Goal: Task Accomplishment & Management: Manage account settings

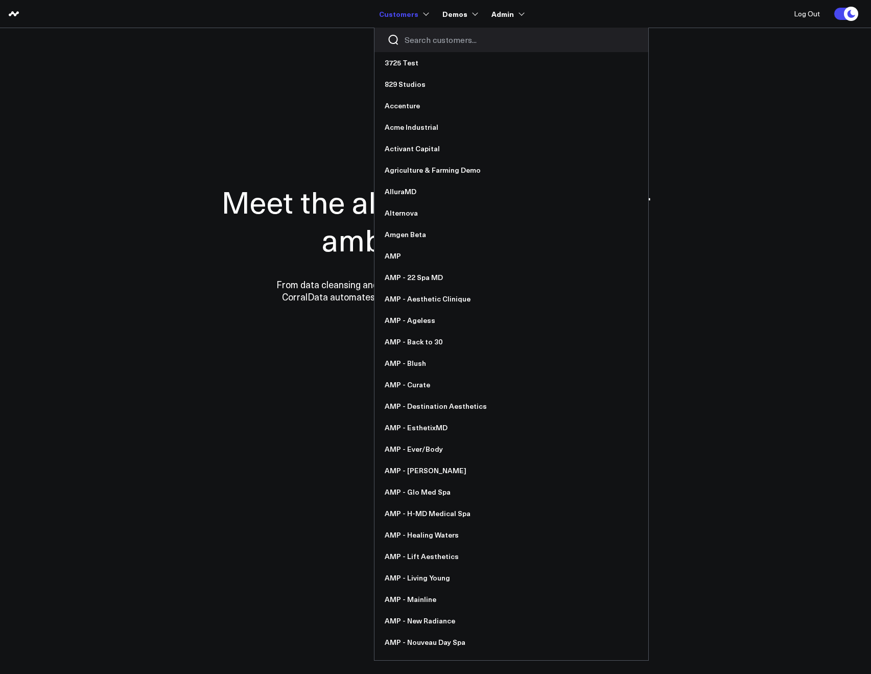
click at [407, 31] on div at bounding box center [512, 40] width 274 height 25
click at [409, 34] on div at bounding box center [512, 40] width 274 height 25
click at [411, 36] on input "Search customers input" at bounding box center [520, 39] width 231 height 11
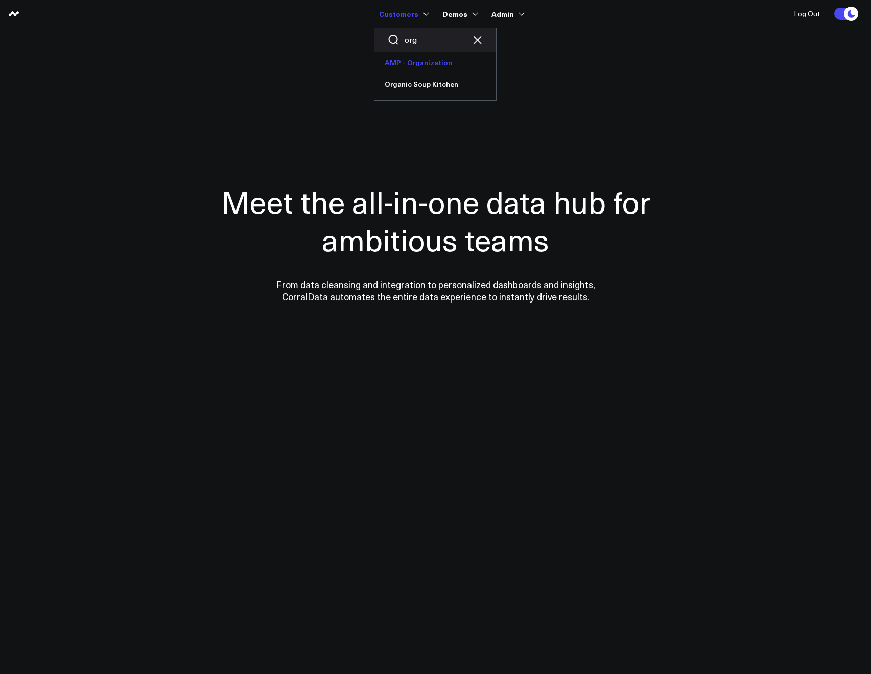
type input "org"
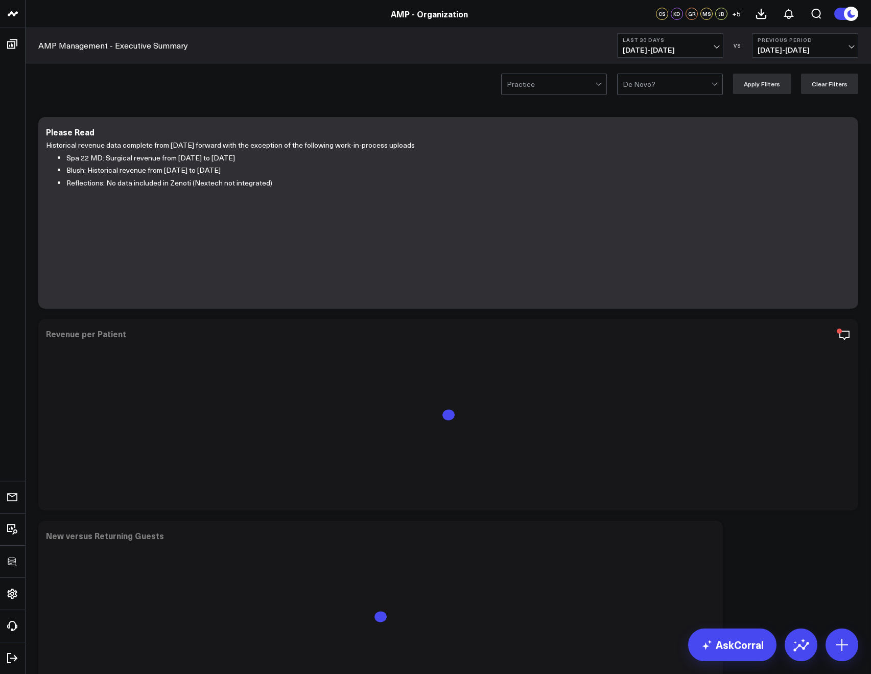
click at [670, 43] on button "Last 30 Days 08/11/25 - 09/09/25" at bounding box center [670, 45] width 106 height 25
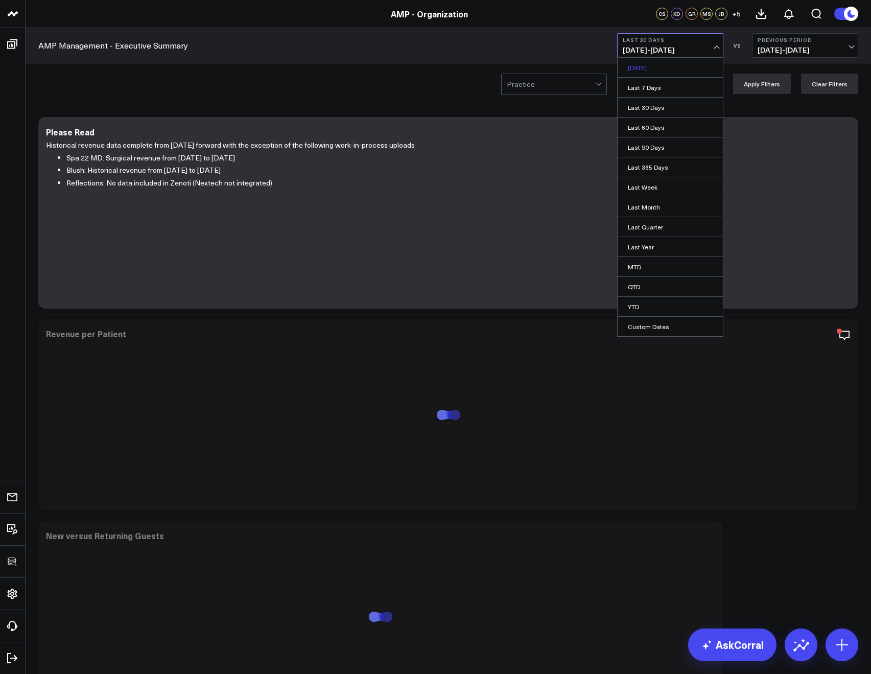
click at [652, 68] on link "Yesterday" at bounding box center [670, 67] width 105 height 19
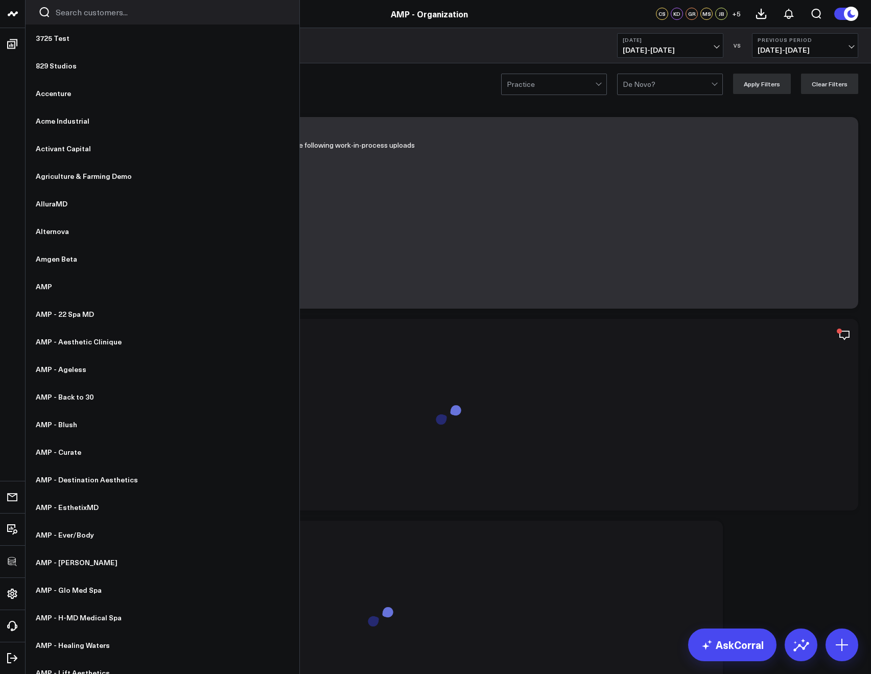
click at [95, 12] on input "Search customers input" at bounding box center [171, 12] width 231 height 11
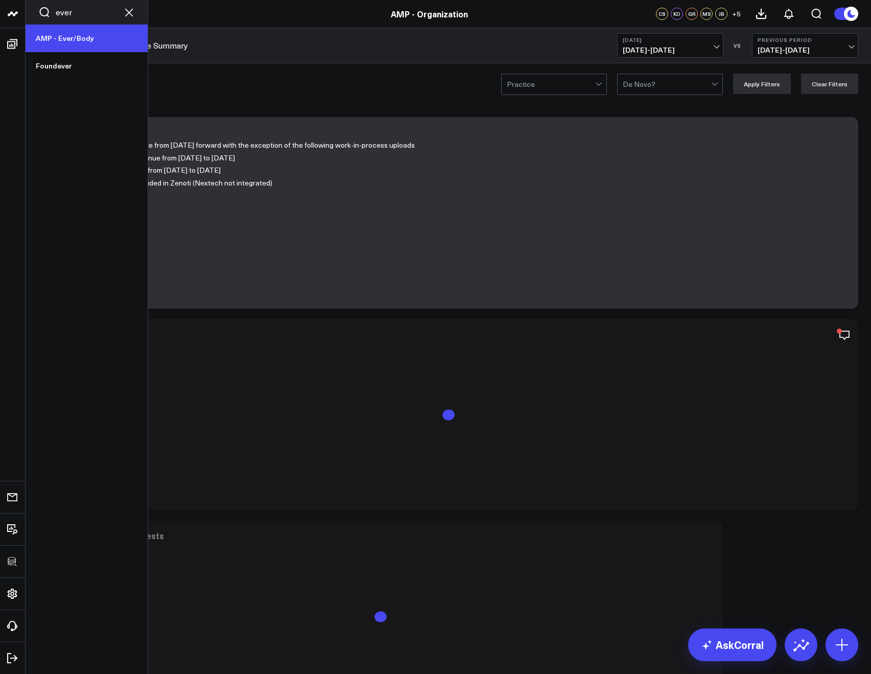
type input "ever"
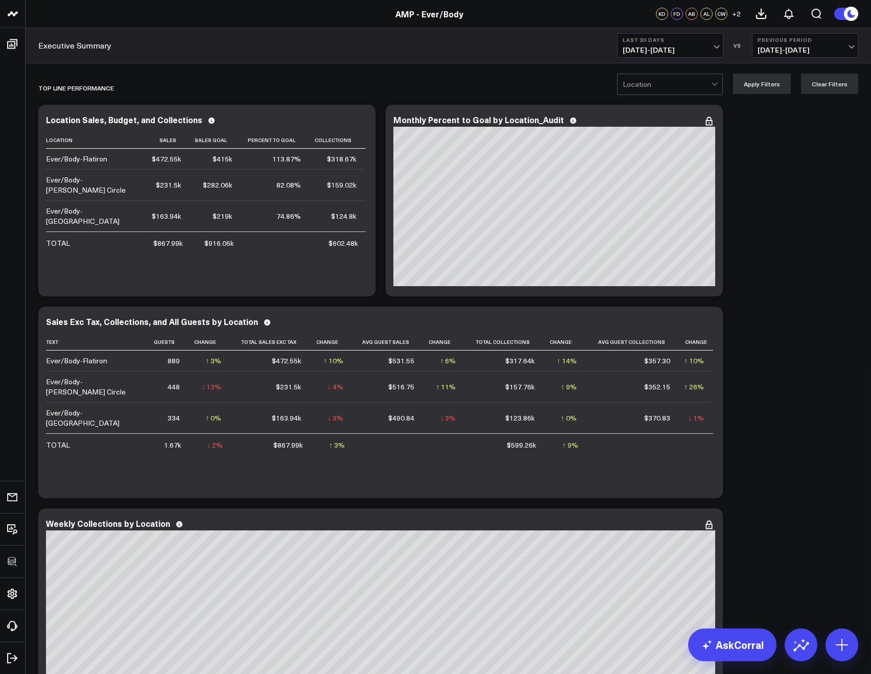
click at [684, 41] on b "Last 30 Days" at bounding box center [670, 40] width 95 height 6
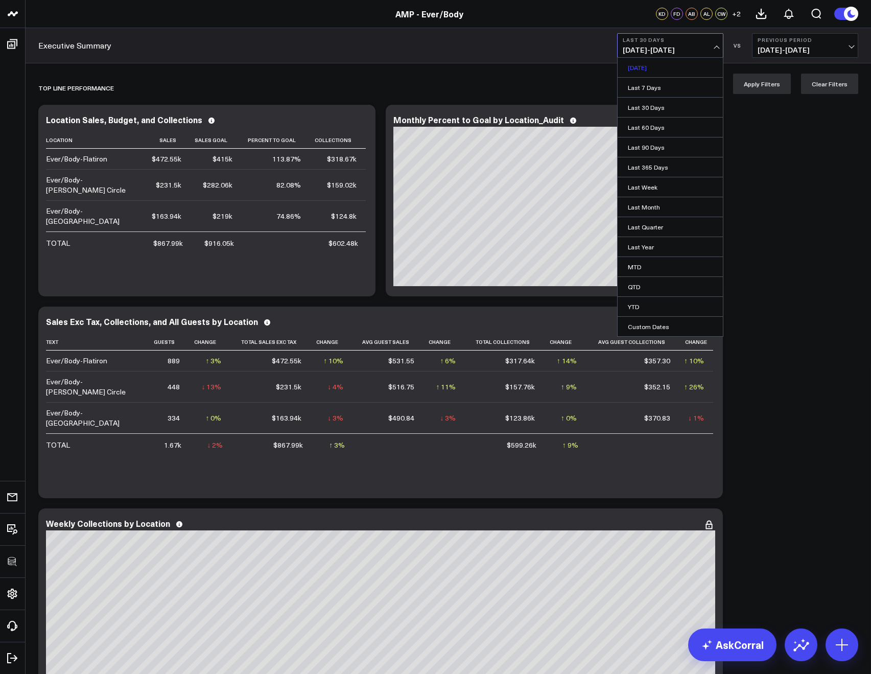
click at [618, 77] on link "Yesterday" at bounding box center [670, 67] width 105 height 19
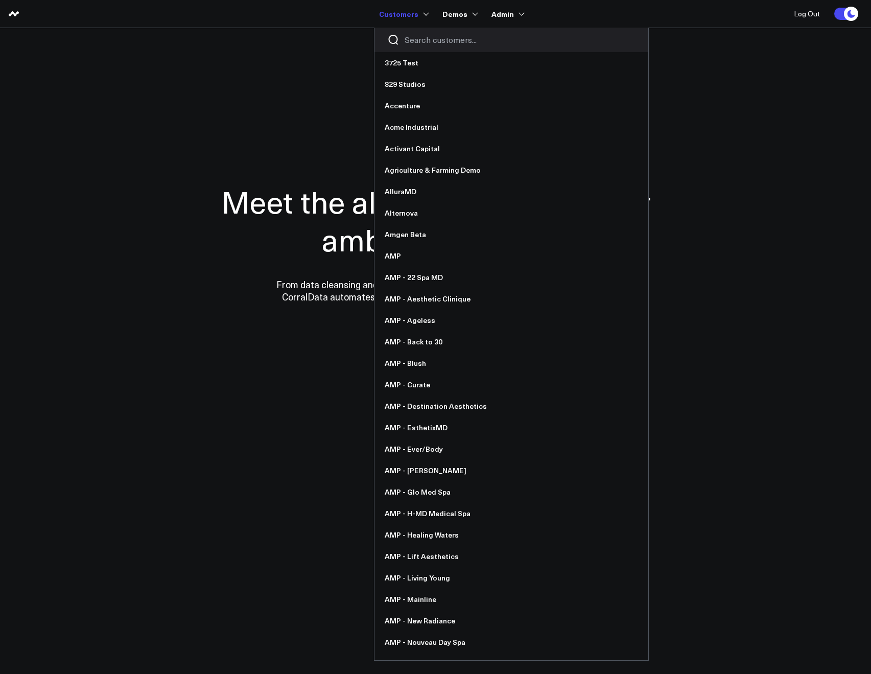
click at [414, 36] on input "Search customers input" at bounding box center [520, 39] width 231 height 11
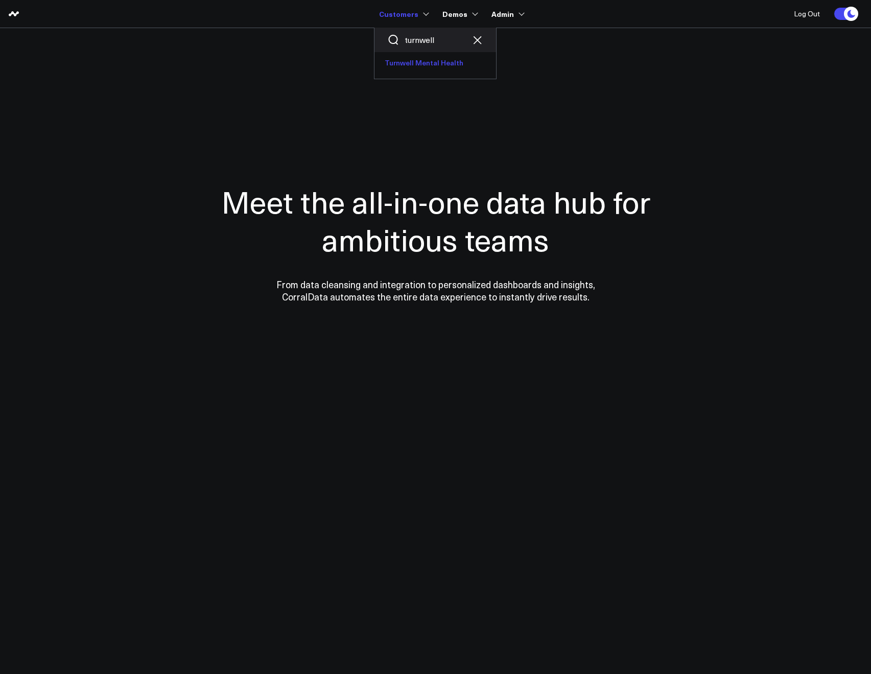
type input "turnwell"
drag, startPoint x: 405, startPoint y: 60, endPoint x: 433, endPoint y: 47, distance: 30.6
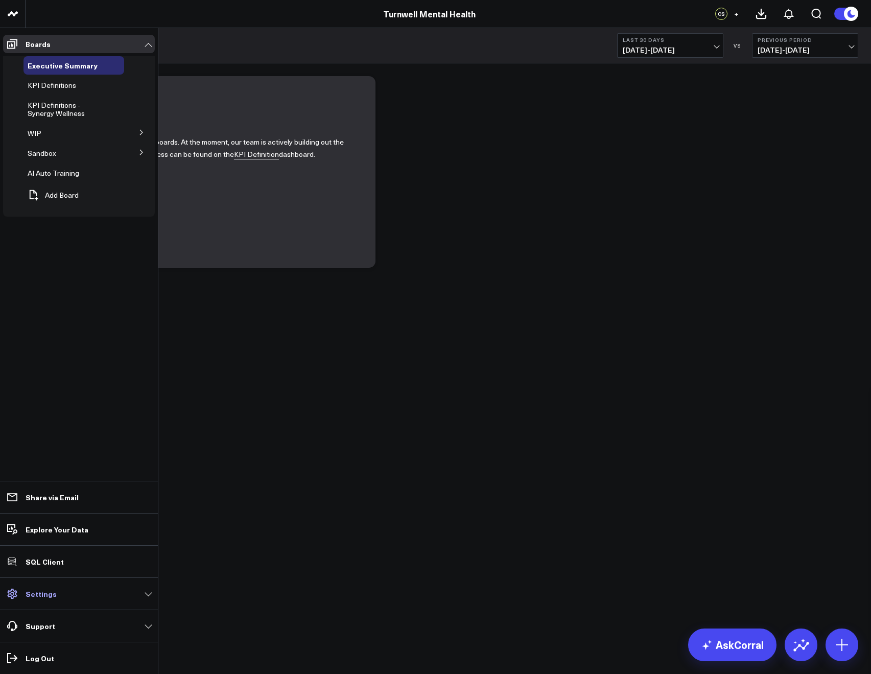
click at [33, 598] on p "Settings" at bounding box center [41, 594] width 31 height 8
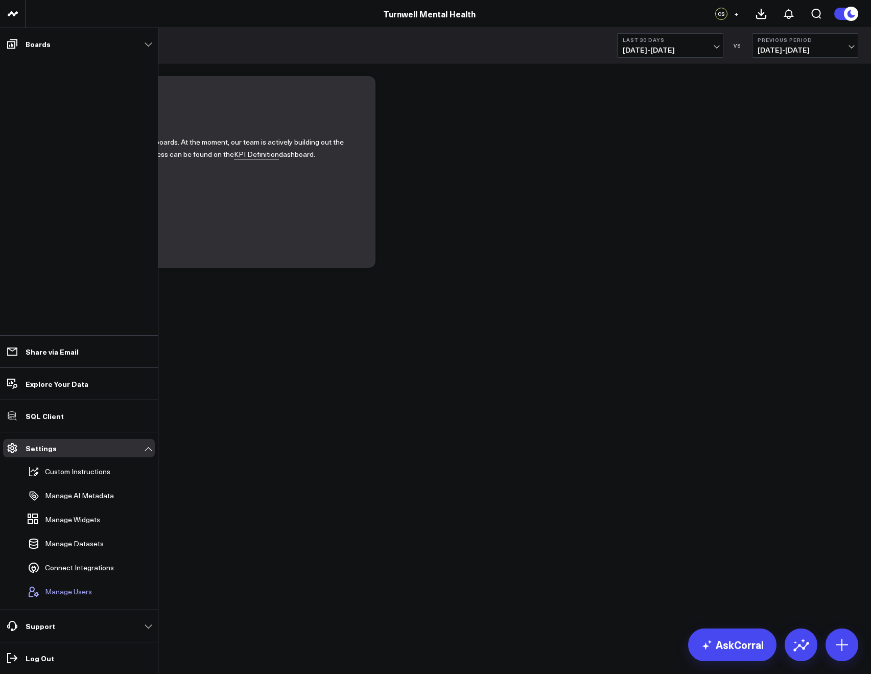
click at [53, 588] on span "Manage Users" at bounding box center [68, 592] width 47 height 8
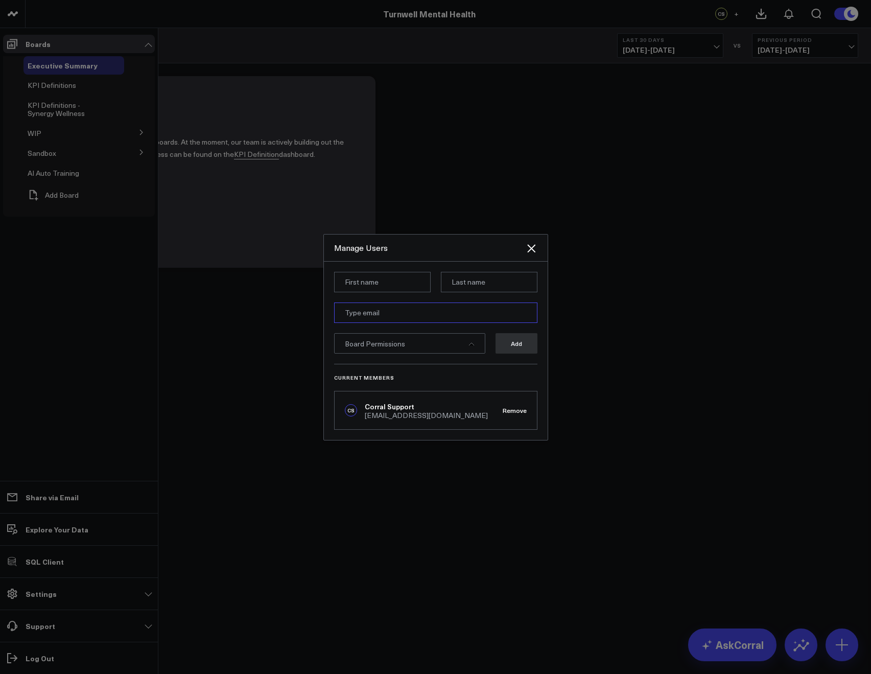
click at [359, 314] on input "email" at bounding box center [435, 313] width 203 height 20
paste input "bpatel@leonhealthcarepartners.com"
type input "bpatel@leonhealthcarepartners.com"
click at [362, 281] on input at bounding box center [382, 282] width 97 height 20
type input "Bhavik"
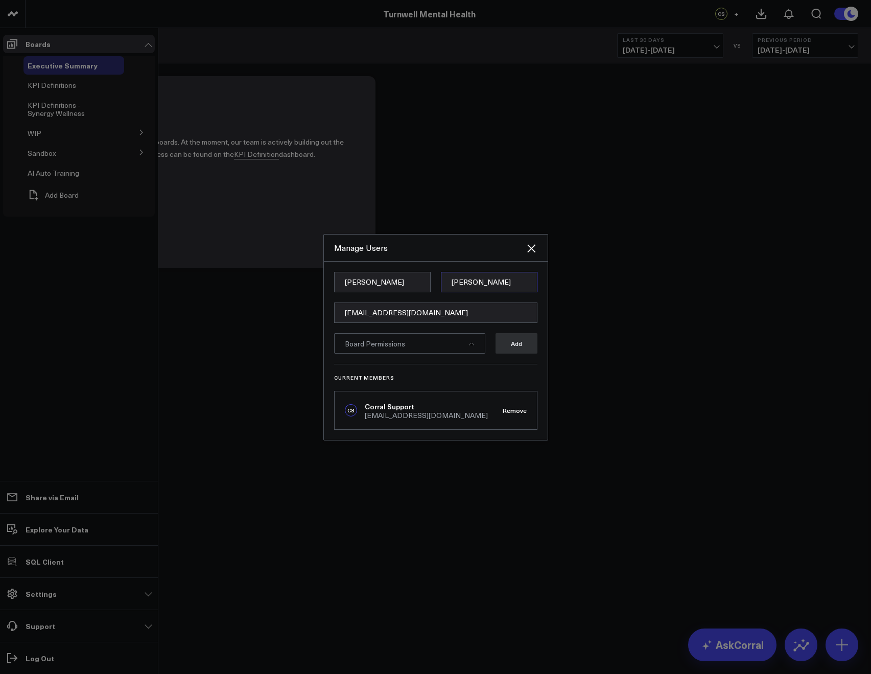
type input "Patel"
click at [425, 251] on div "Manage Users" at bounding box center [429, 247] width 191 height 11
click at [390, 358] on form "Bhavik Patel bpatel@leonhealthcarepartners.com Board Permissions Add" at bounding box center [435, 318] width 203 height 92
click at [386, 352] on div "Board Permissions" at bounding box center [409, 343] width 151 height 20
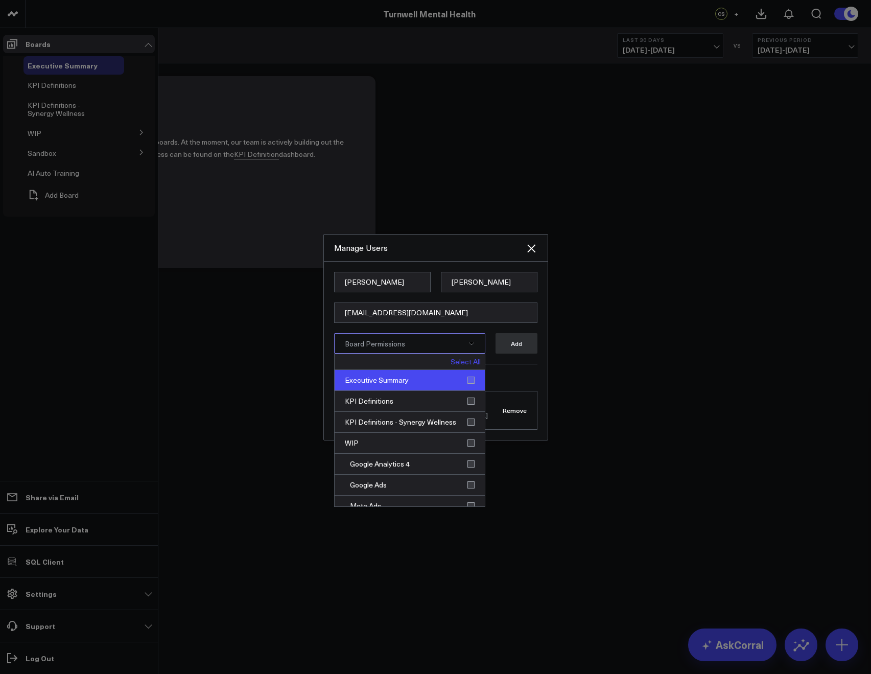
click at [466, 384] on div "Executive Summary" at bounding box center [410, 380] width 150 height 21
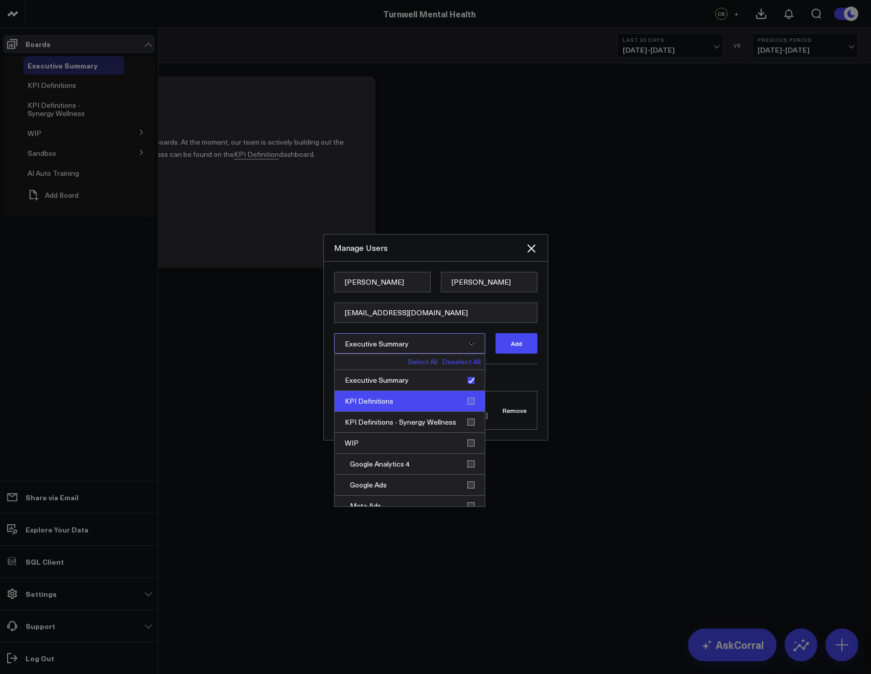
click at [467, 396] on div "KPI Definitions" at bounding box center [410, 401] width 150 height 21
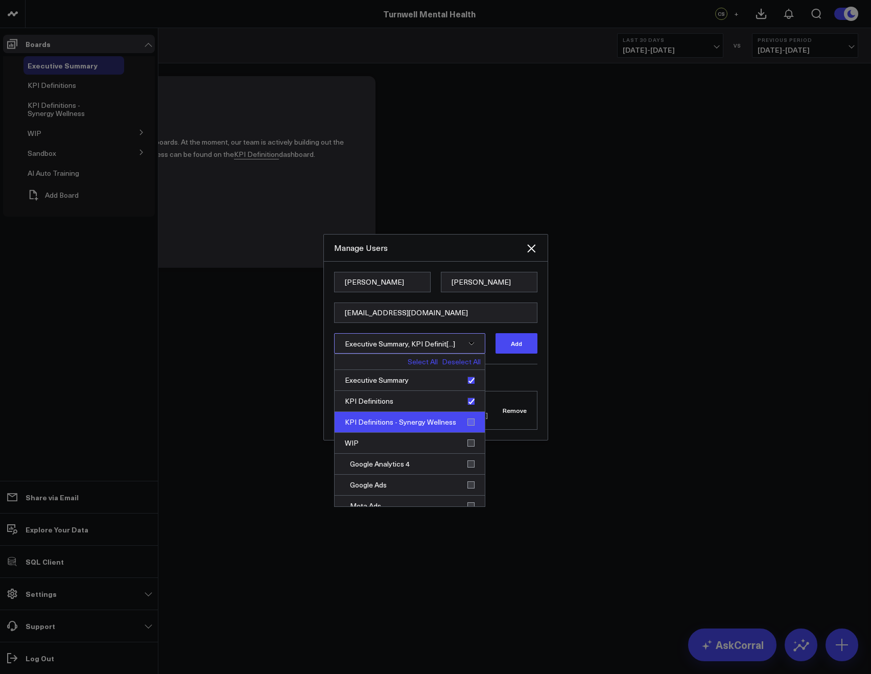
click at [466, 417] on div "KPI Definitions - Synergy Wellness" at bounding box center [410, 422] width 150 height 21
click at [514, 343] on button "Add" at bounding box center [517, 343] width 42 height 20
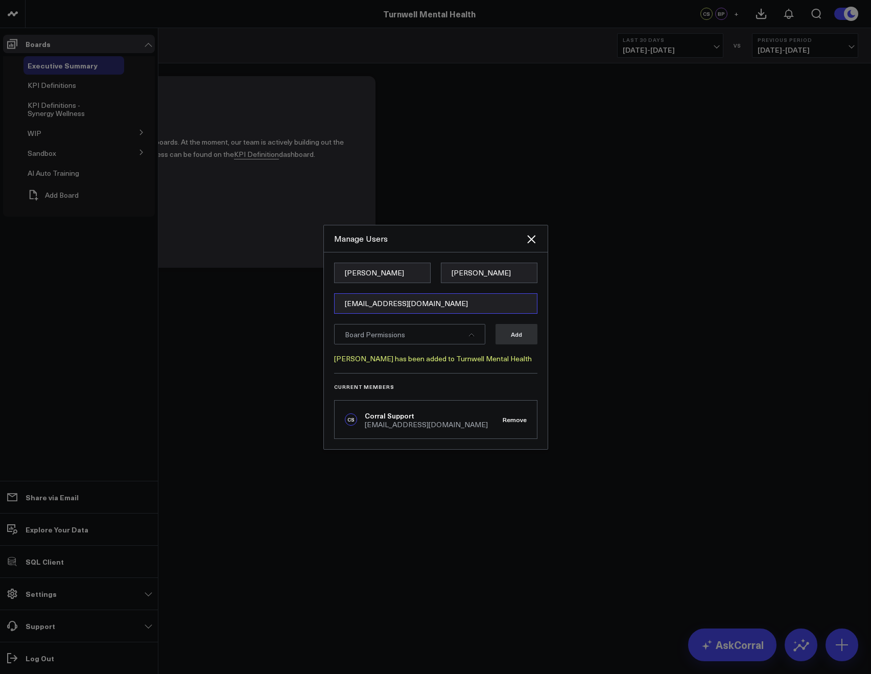
click at [355, 301] on input "bpatel@leonhealthcarepartners.com" at bounding box center [435, 303] width 203 height 20
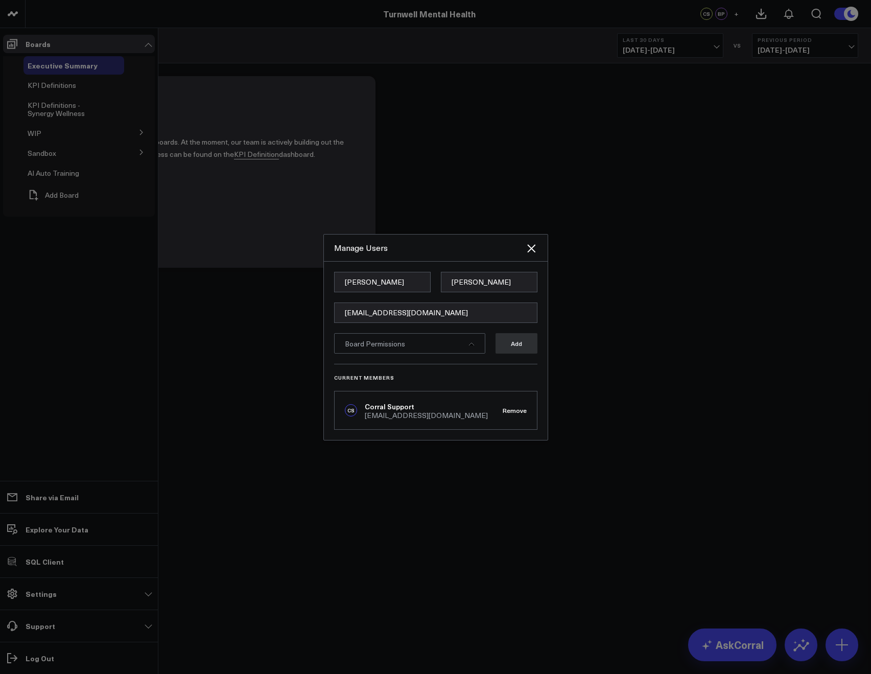
click at [228, 352] on div at bounding box center [435, 337] width 871 height 674
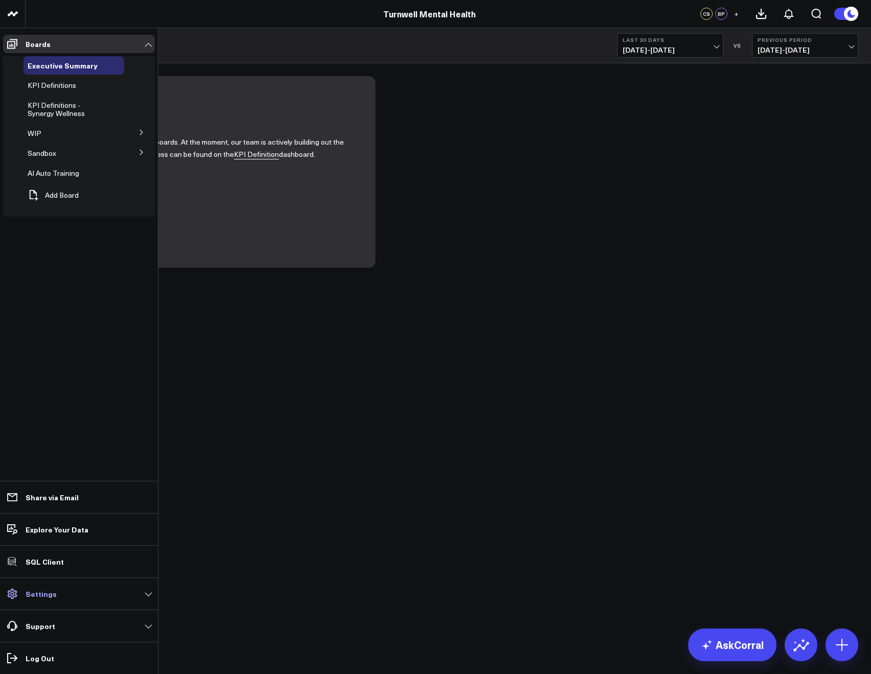
click at [42, 598] on p "Settings" at bounding box center [41, 594] width 31 height 8
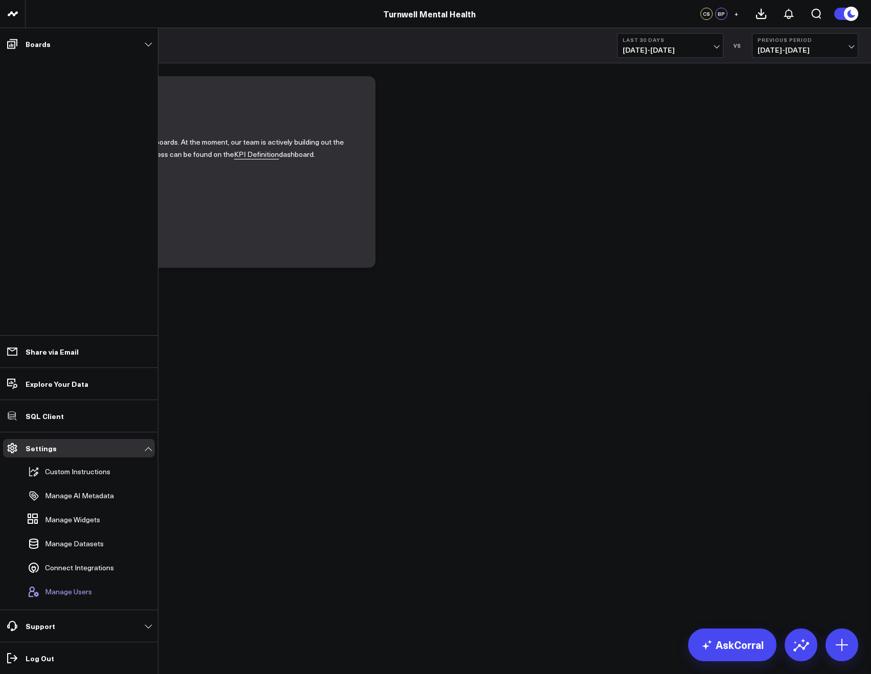
click at [48, 590] on span "Manage Users" at bounding box center [68, 592] width 47 height 8
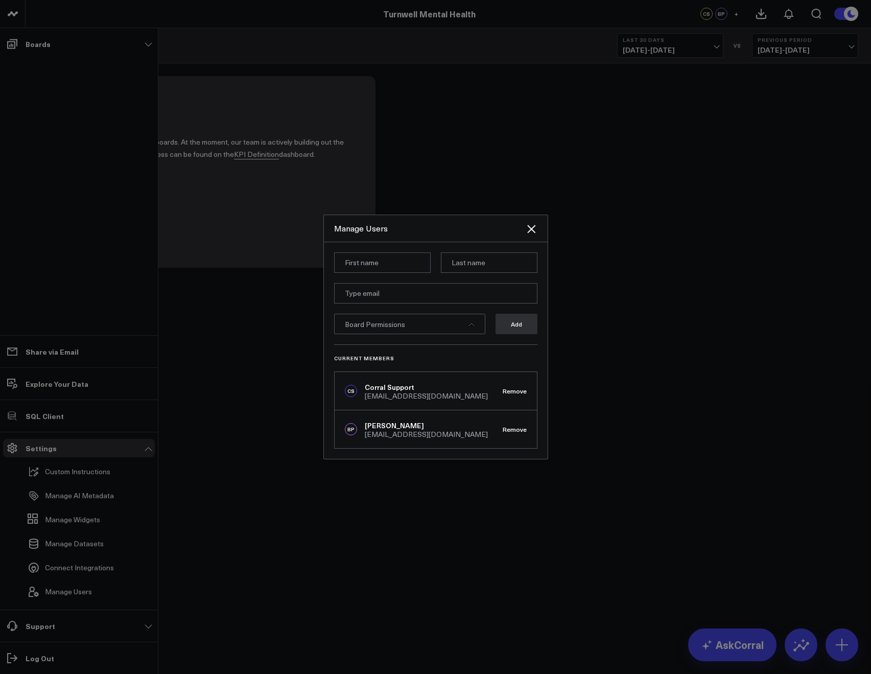
type input "pgandhi@turnwellmentalhealth.com"
click at [363, 301] on input "email" at bounding box center [435, 293] width 203 height 20
paste input "pgandhi@turnwellmentalhealth.com"
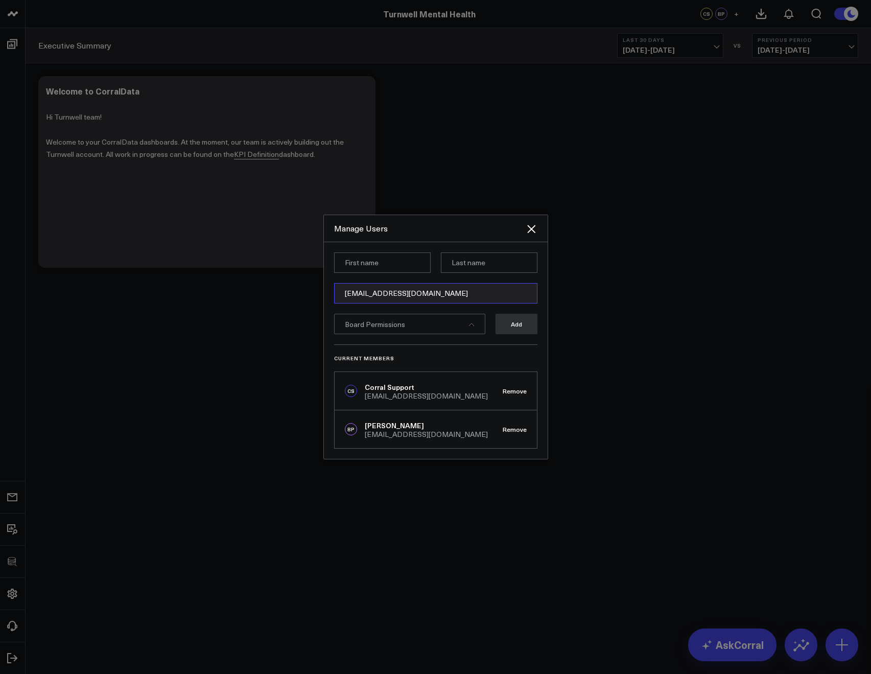
type input "pgandhi@turnwellmentalhealth.com"
click at [345, 269] on input at bounding box center [382, 262] width 97 height 20
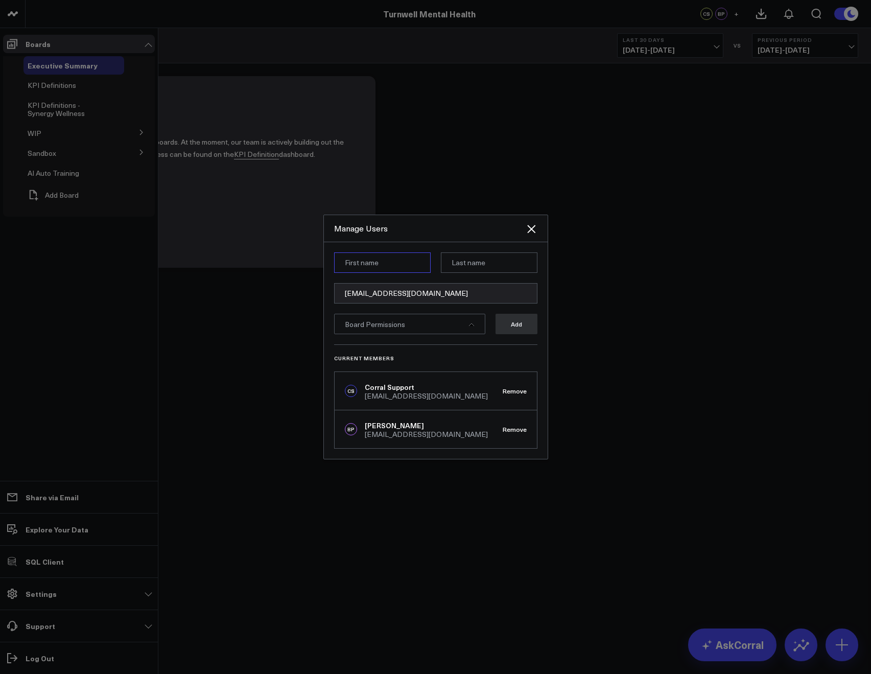
paste input "Priyanka Gandhi"
click at [376, 265] on input "Priyanka Gandhi" at bounding box center [382, 262] width 97 height 20
type input "Priyanka"
click at [487, 259] on input at bounding box center [489, 262] width 97 height 20
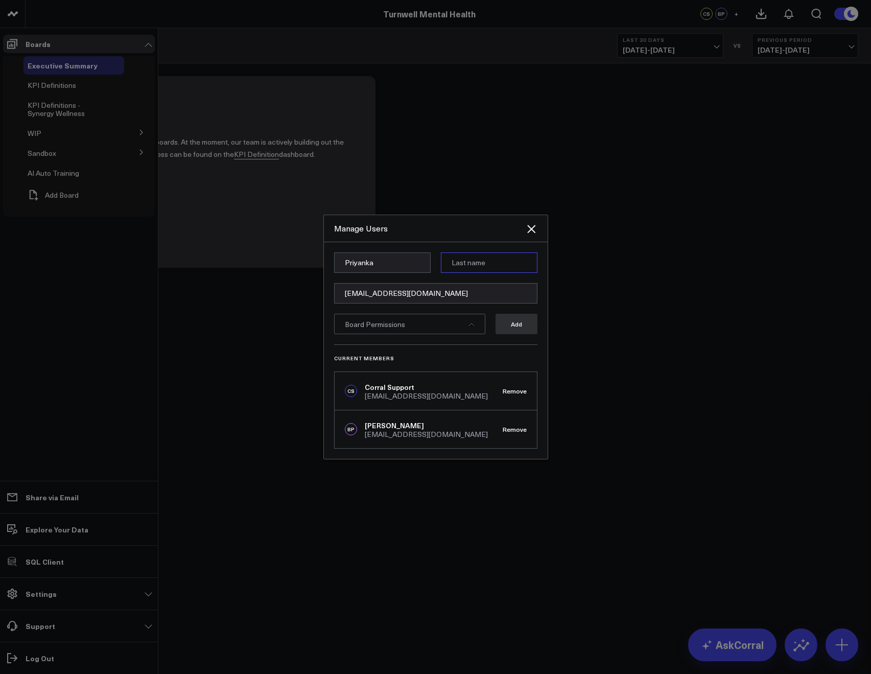
paste input "Gandhi"
type input "Gandhi"
click at [438, 242] on div "Manage Users" at bounding box center [436, 228] width 224 height 27
click at [399, 319] on span "Board Permissions" at bounding box center [375, 324] width 60 height 10
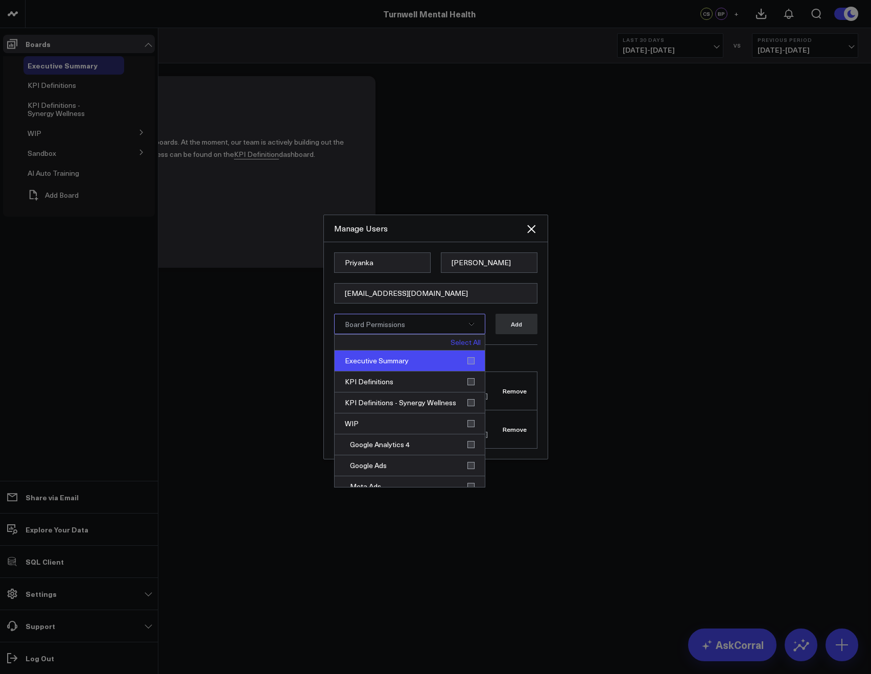
click at [412, 365] on div "Executive Summary" at bounding box center [410, 361] width 150 height 21
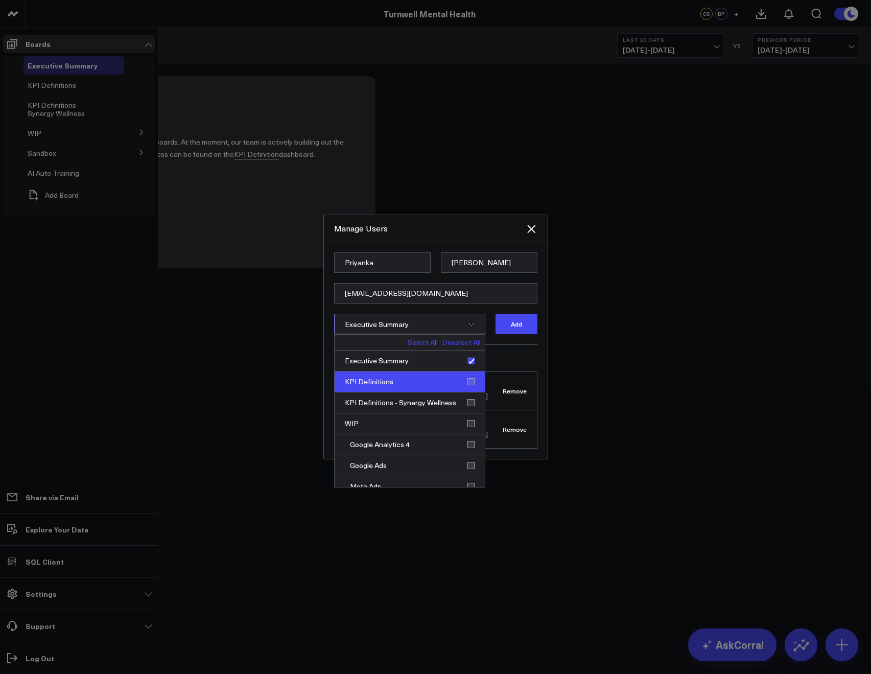
click at [407, 381] on div "KPI Definitions" at bounding box center [410, 382] width 150 height 21
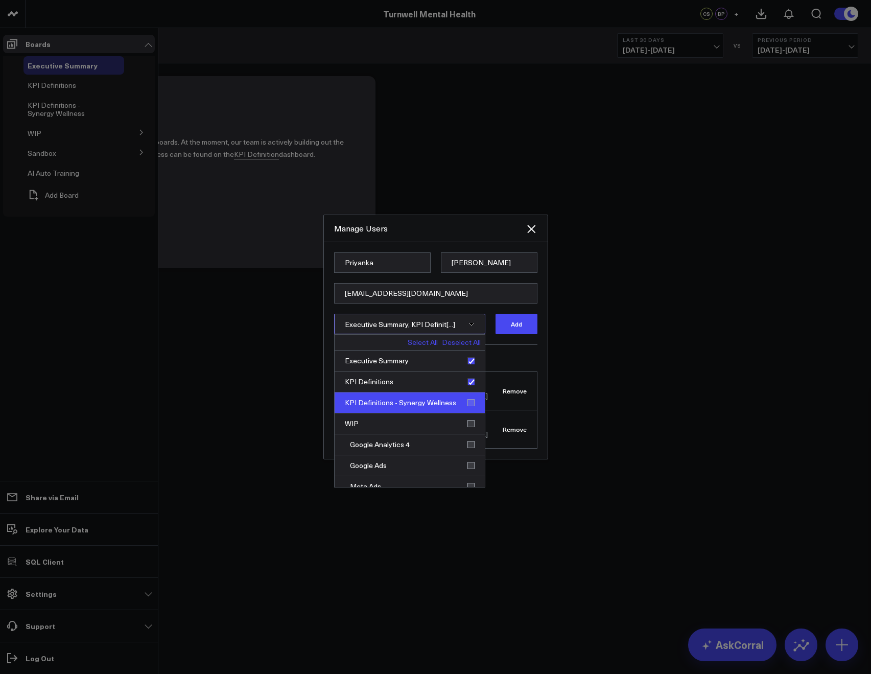
click at [408, 404] on div "KPI Definitions - Synergy Wellness" at bounding box center [410, 403] width 150 height 21
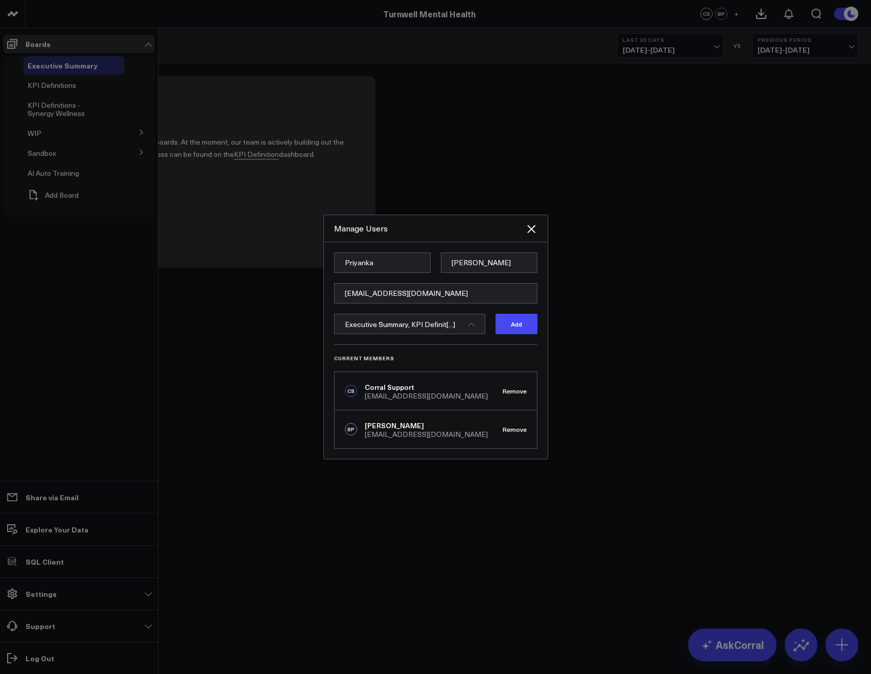
click at [511, 357] on h3 "Current Members" at bounding box center [435, 358] width 203 height 6
click at [517, 325] on button "Add" at bounding box center [517, 324] width 42 height 20
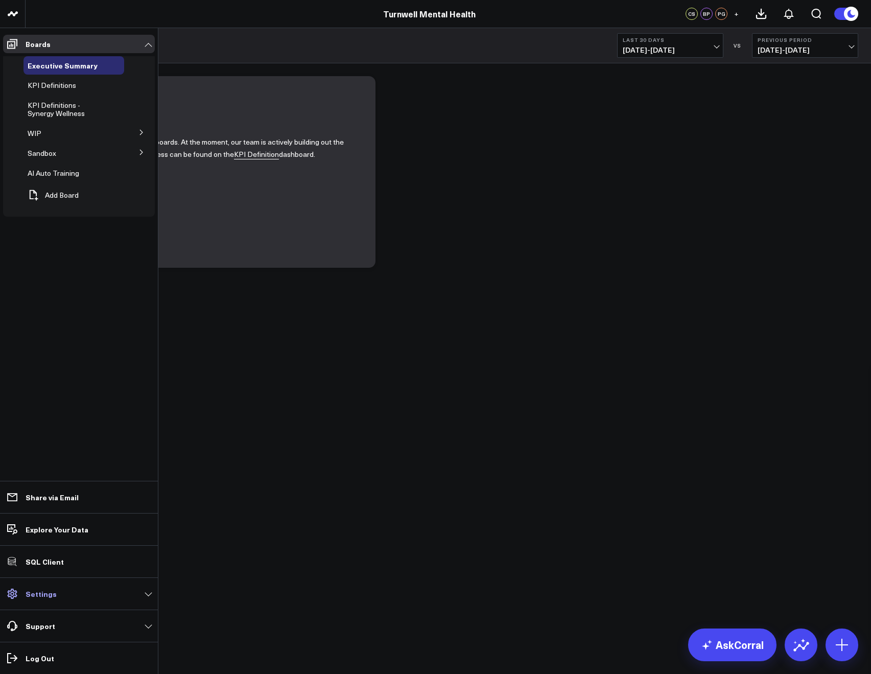
click at [32, 596] on p "Settings" at bounding box center [41, 594] width 31 height 8
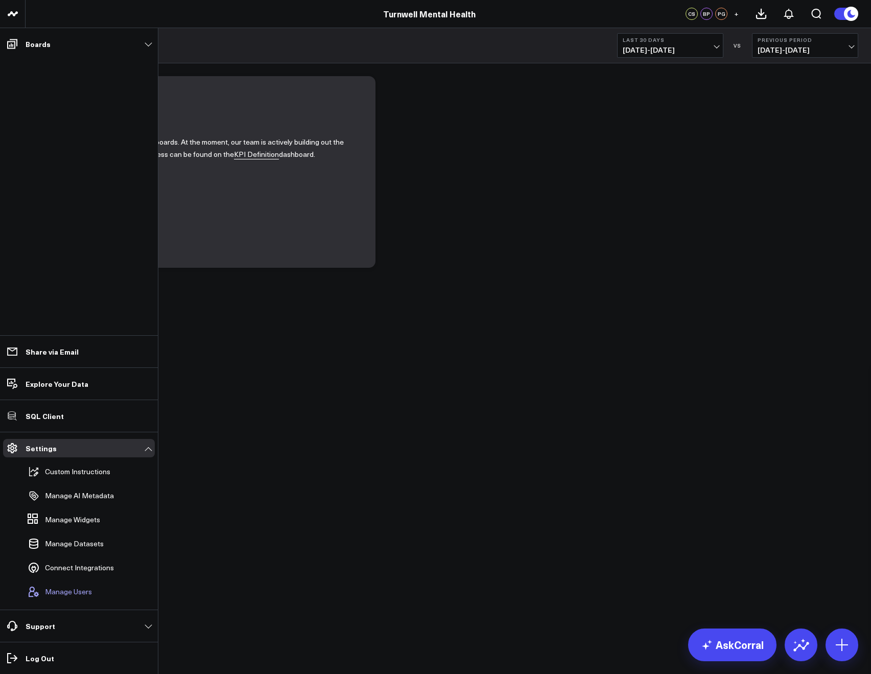
click at [49, 583] on button "Manage Users" at bounding box center [58, 592] width 68 height 22
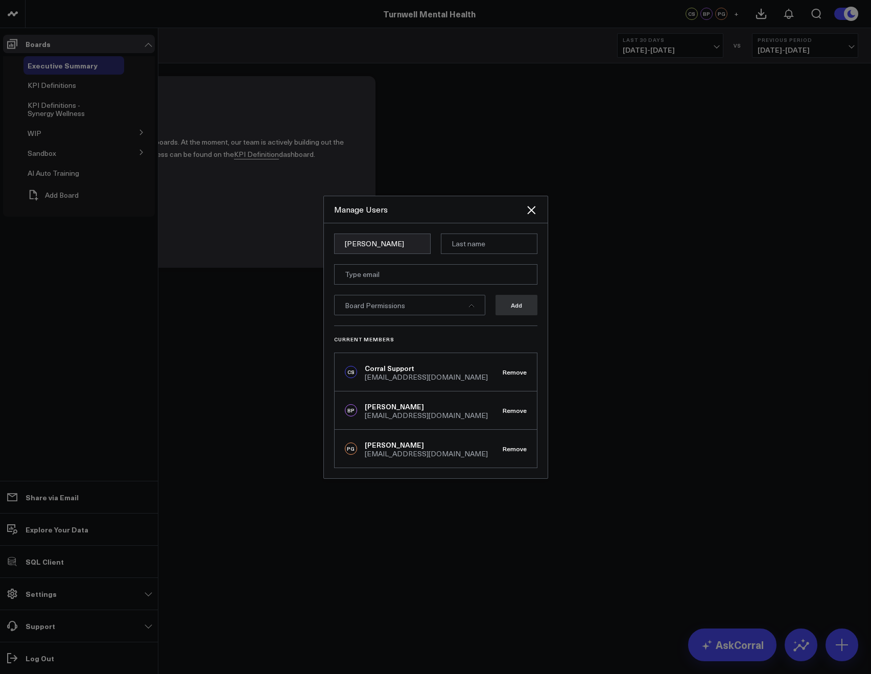
click at [385, 244] on input "[PERSON_NAME]" at bounding box center [382, 244] width 97 height 20
type input "[PERSON_NAME]"
click at [488, 249] on input at bounding box center [489, 244] width 97 height 20
paste input "[PERSON_NAME]"
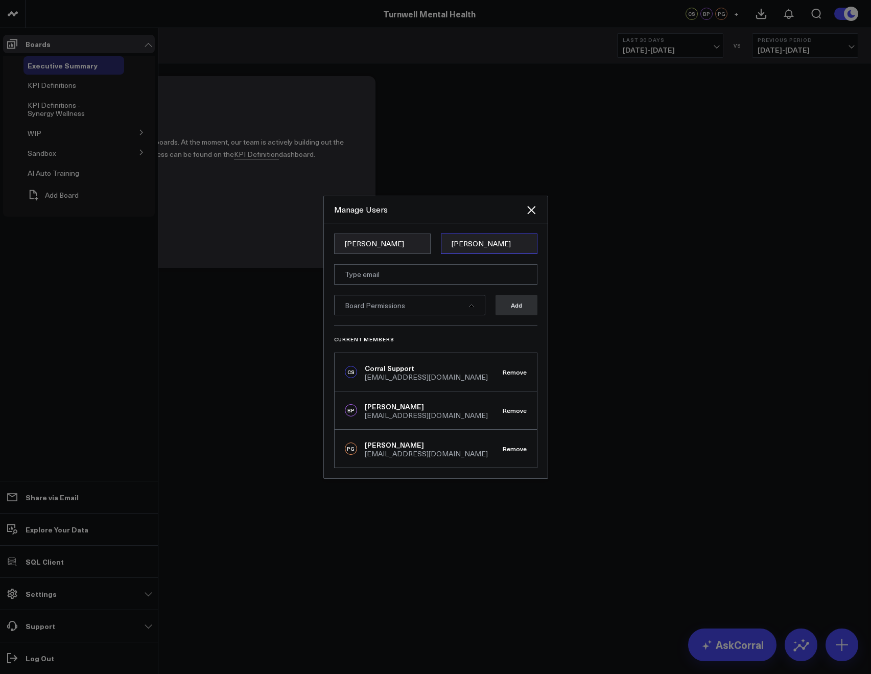
type input "[PERSON_NAME]"
click at [376, 243] on input "[PERSON_NAME]" at bounding box center [382, 244] width 97 height 20
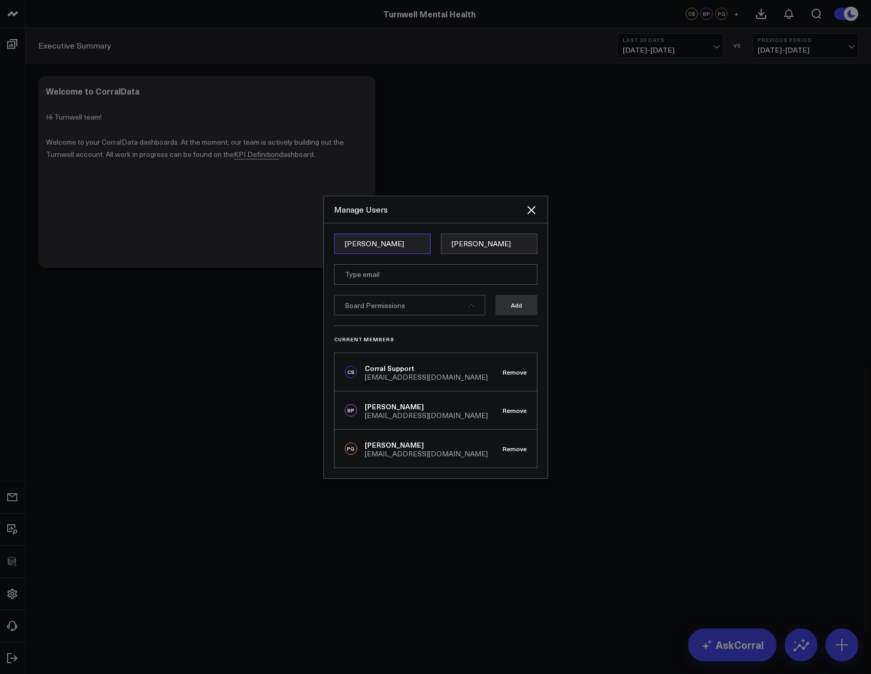
type input "[PERSON_NAME]"
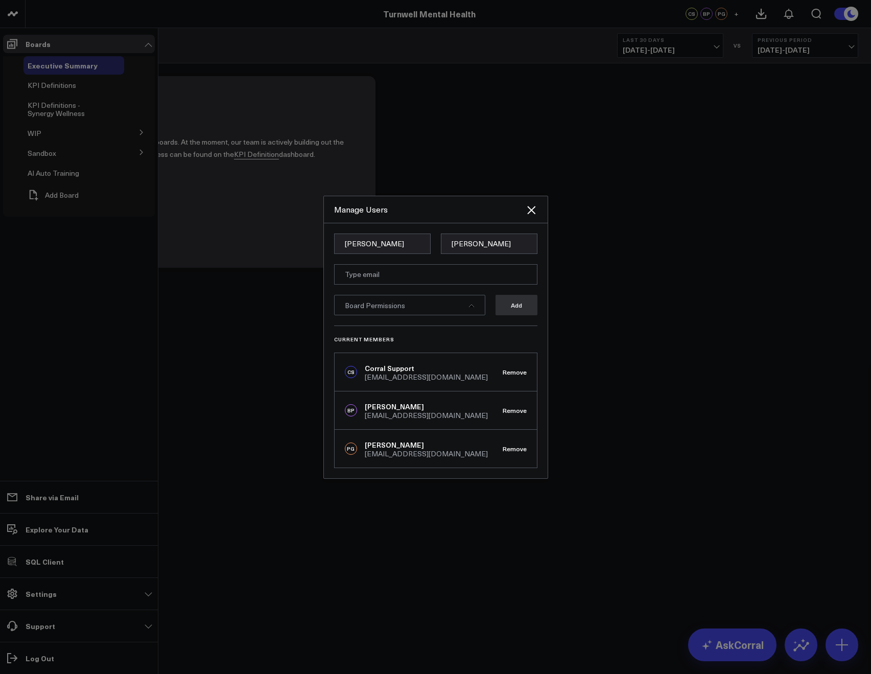
click at [540, 276] on div "[PERSON_NAME] Board Permissions Add Current Members [PERSON_NAME] Support [EMAI…" at bounding box center [436, 350] width 224 height 255
click at [528, 275] on input "email" at bounding box center [435, 274] width 203 height 20
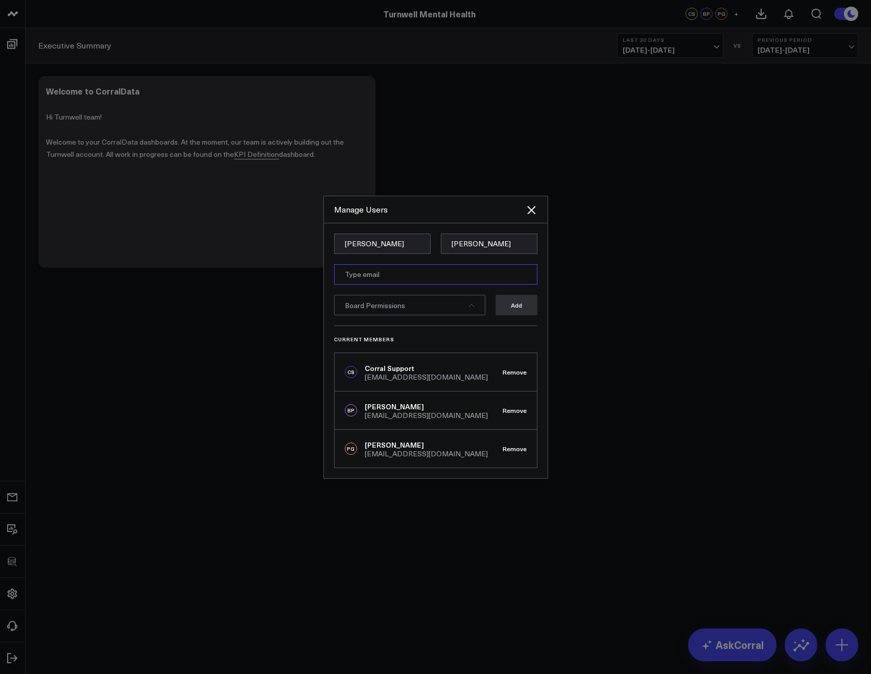
paste input "[EMAIL_ADDRESS][DOMAIN_NAME]"
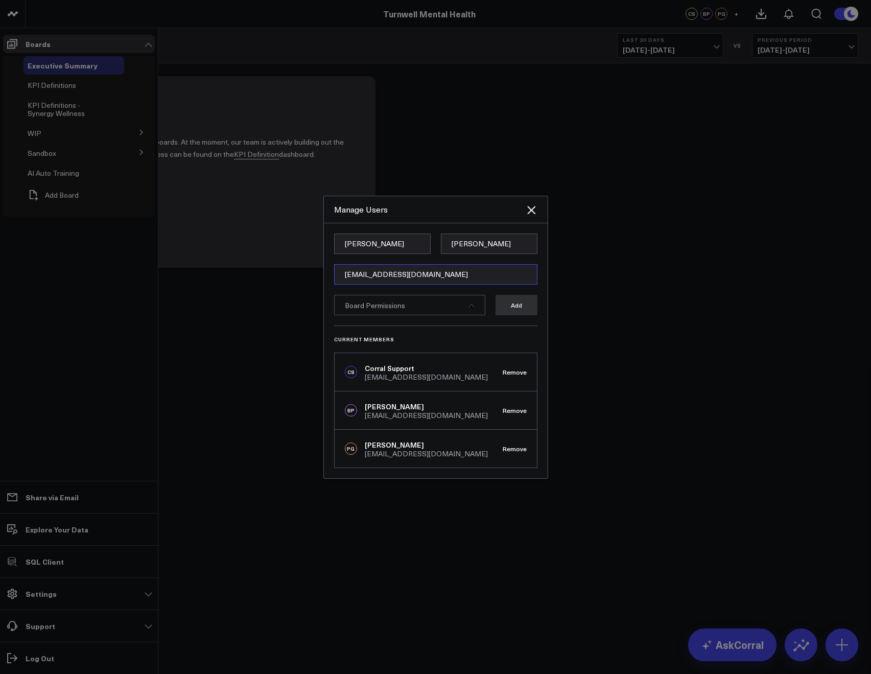
type input "[EMAIL_ADDRESS][DOMAIN_NAME]"
click at [501, 337] on h3 "Current Members" at bounding box center [435, 339] width 203 height 6
click at [464, 307] on div "Board Permissions" at bounding box center [409, 305] width 151 height 20
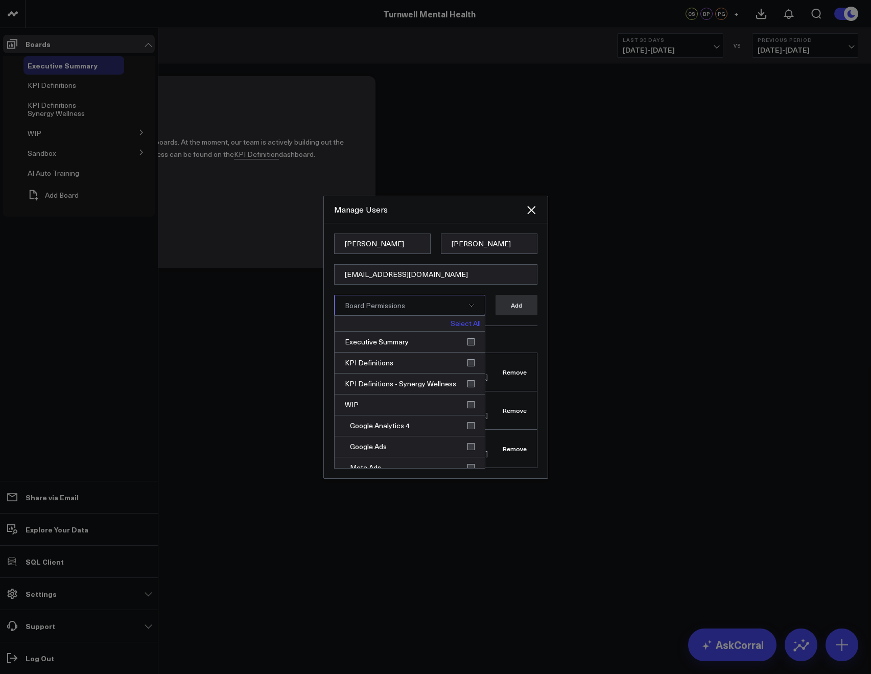
click at [459, 325] on link "Select All" at bounding box center [466, 323] width 30 height 7
click at [458, 325] on link "Deselect All" at bounding box center [461, 323] width 39 height 7
click at [463, 341] on div "Executive Summary" at bounding box center [410, 342] width 150 height 21
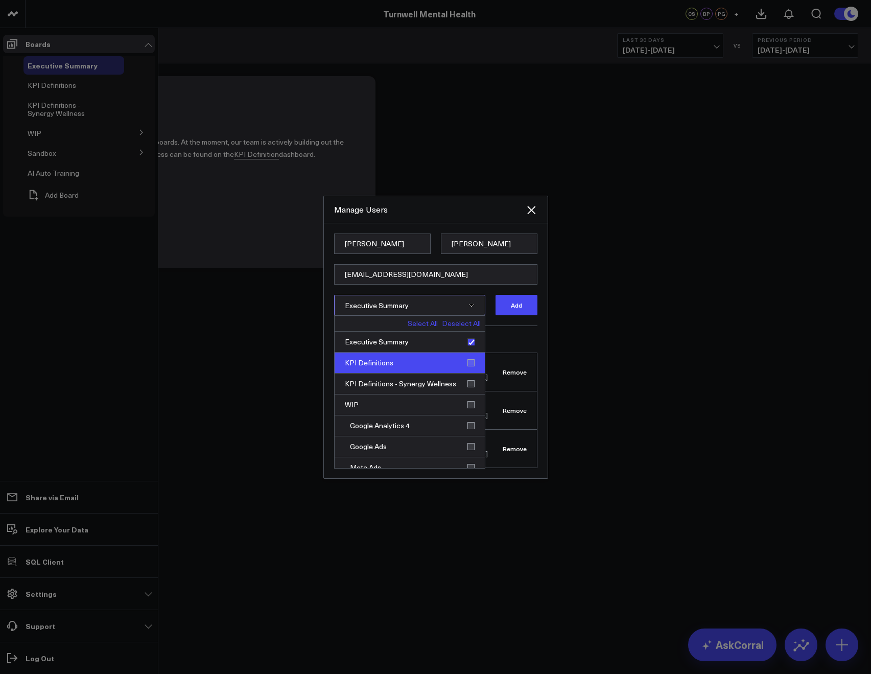
click at [466, 360] on div "KPI Definitions" at bounding box center [410, 363] width 150 height 21
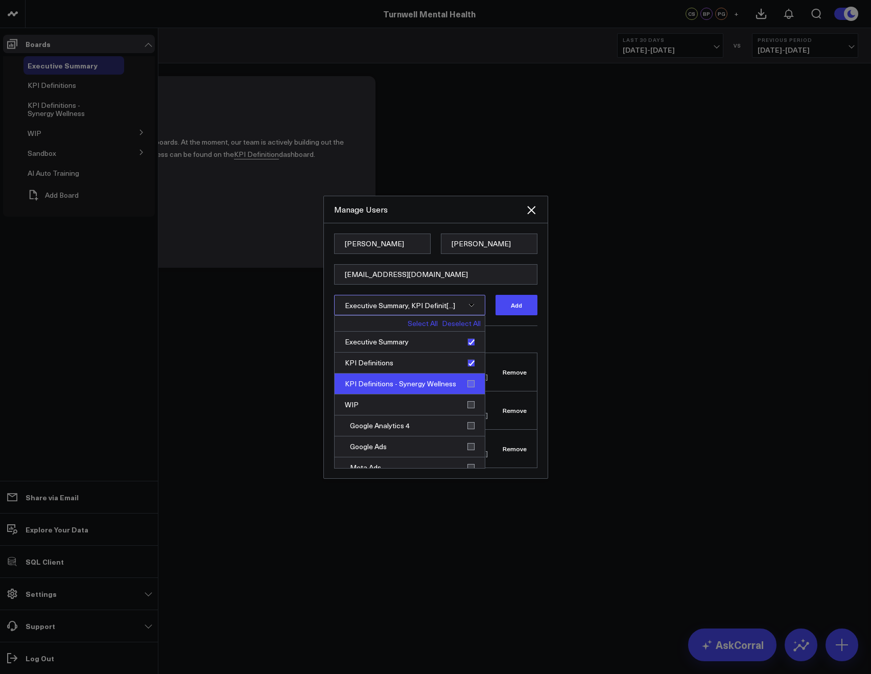
click at [466, 383] on div "KPI Definitions - Synergy Wellness" at bounding box center [410, 384] width 150 height 21
click at [520, 345] on div "Current Members CS Corral Support support@corraldata.com Remove BP Bhavik Patel…" at bounding box center [435, 397] width 203 height 143
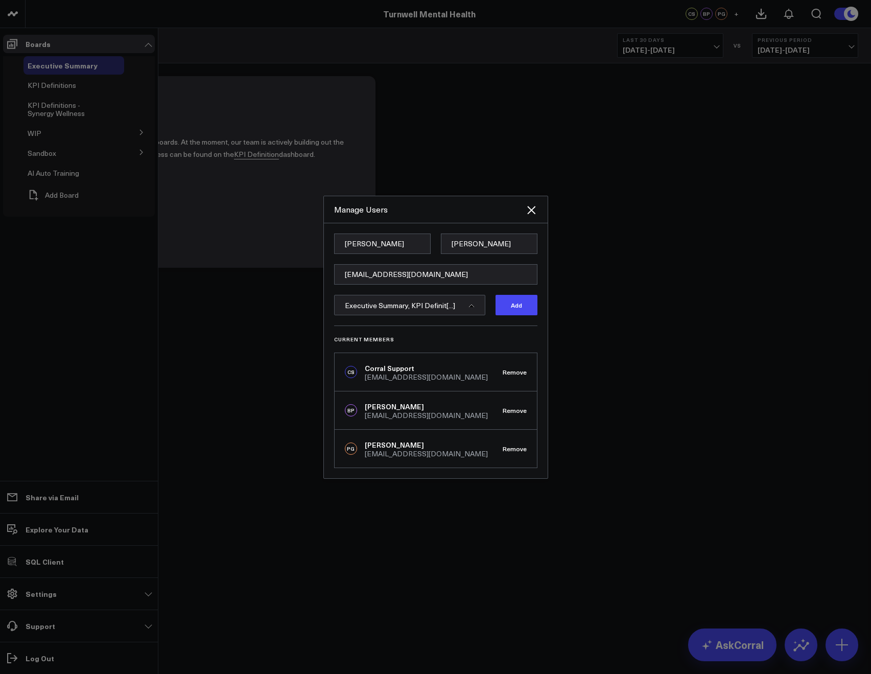
click at [514, 318] on form "Heather Reeves hreeves@turnwellmentalhealth.com Executive Summary, KPI Definit[…" at bounding box center [435, 280] width 203 height 92
click at [509, 312] on button "Add" at bounding box center [517, 305] width 42 height 20
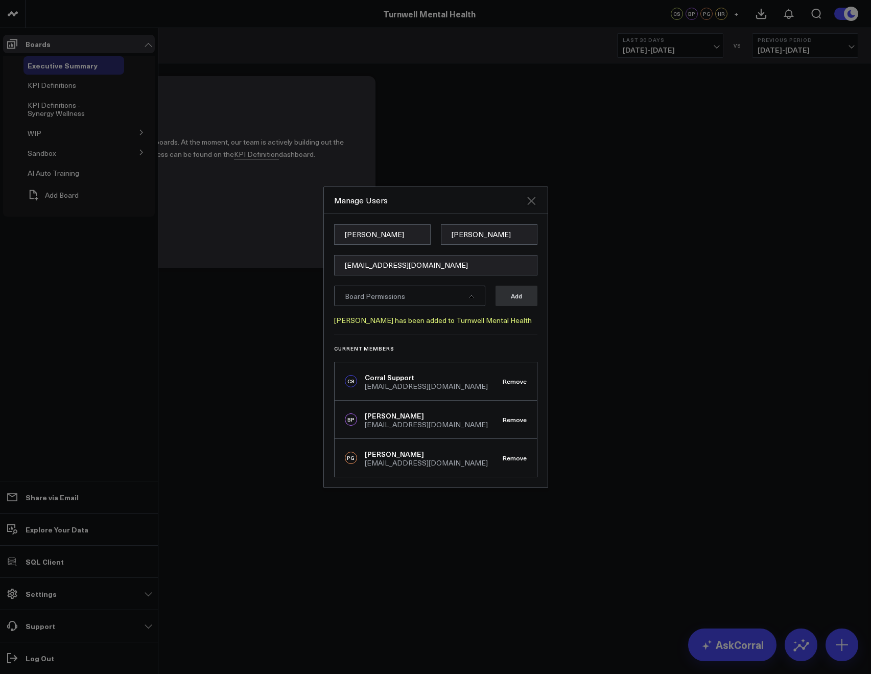
click at [533, 202] on icon "Close" at bounding box center [531, 201] width 8 height 8
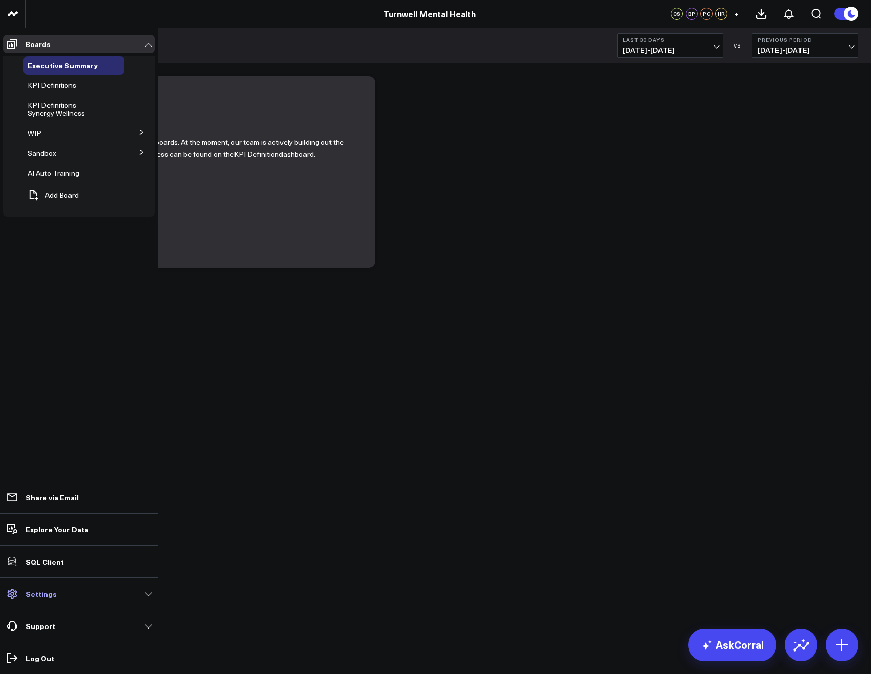
click at [39, 590] on p "Settings" at bounding box center [41, 594] width 31 height 8
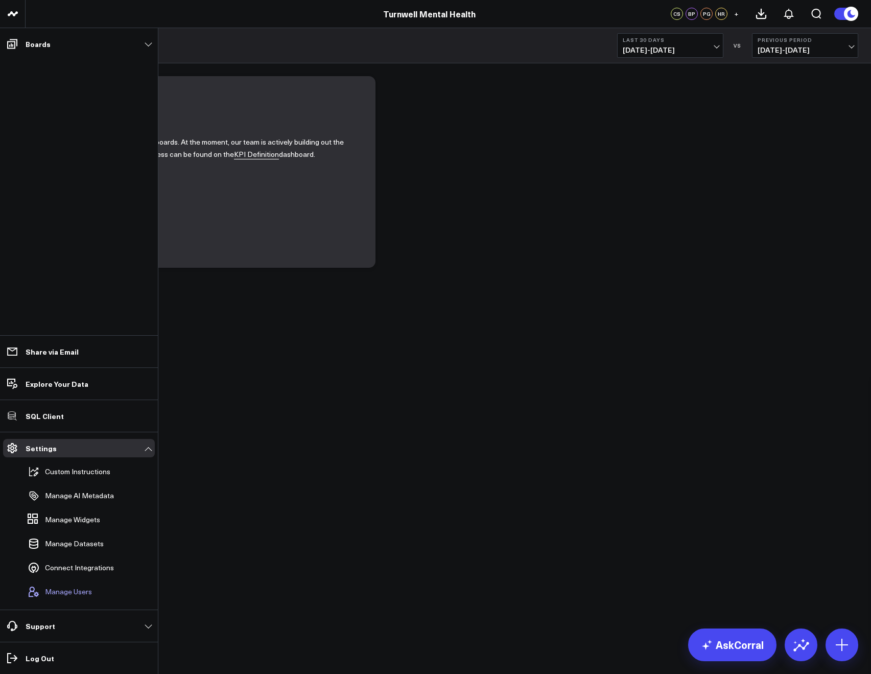
click at [51, 588] on span "Manage Users" at bounding box center [68, 592] width 47 height 8
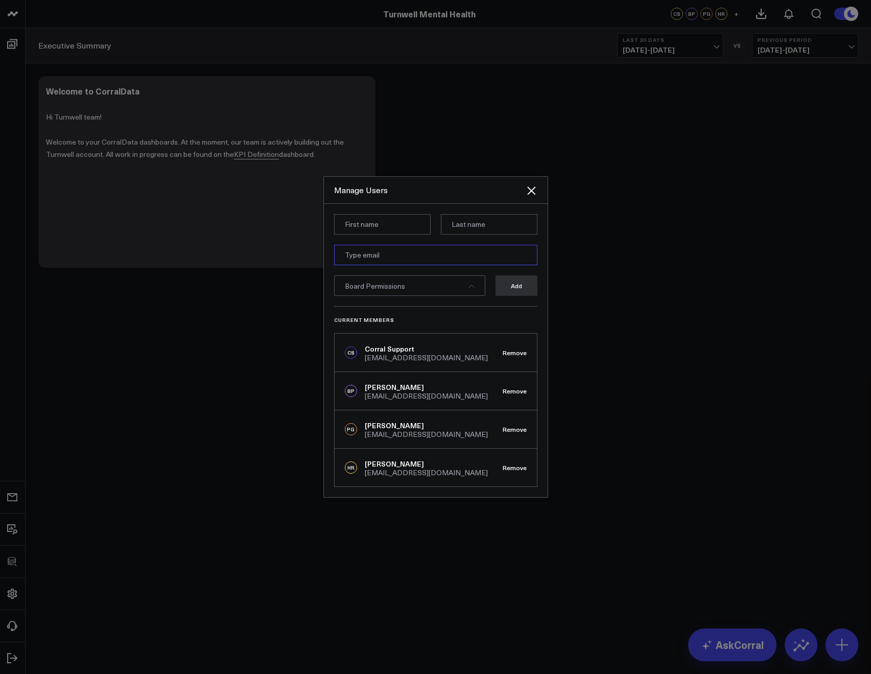
click at [375, 261] on input "email" at bounding box center [435, 255] width 203 height 20
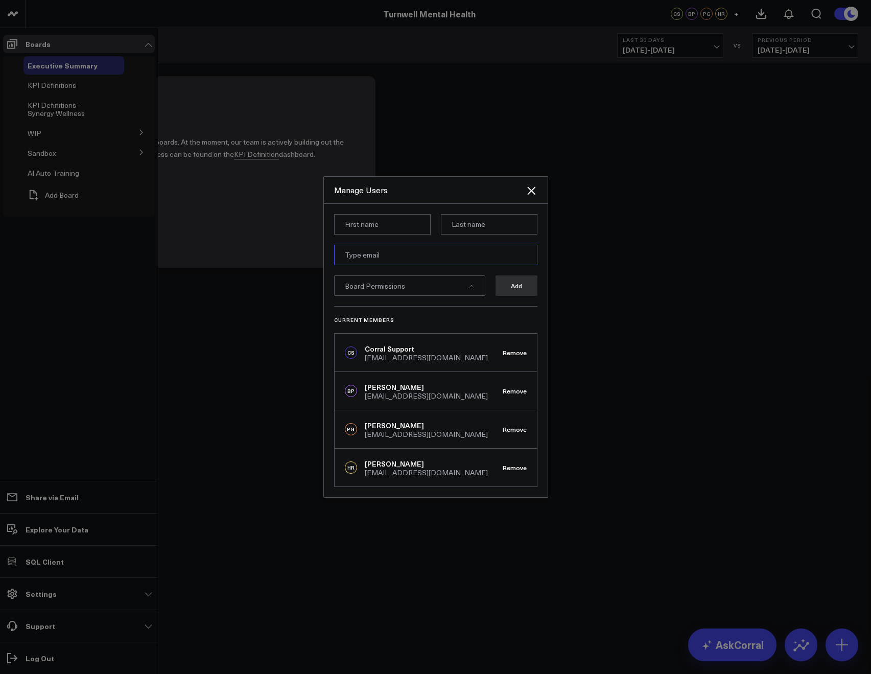
paste input "stwarog@leonhealthcarepartners.com"
type input "stwarog@leonhealthcarepartners.com"
click at [350, 234] on body "3725 Test 829 Studios Accenture Acme Industrial Activant Capital Agriculture & …" at bounding box center [435, 337] width 871 height 674
type input "Stan"
type input "Twarog"
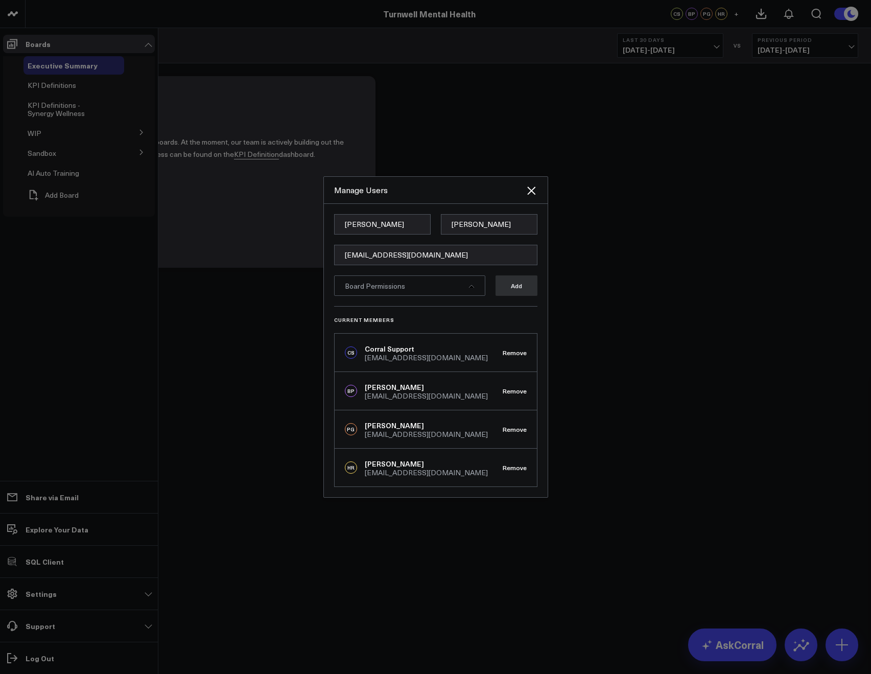
click at [409, 293] on div "Board Permissions" at bounding box center [409, 285] width 151 height 20
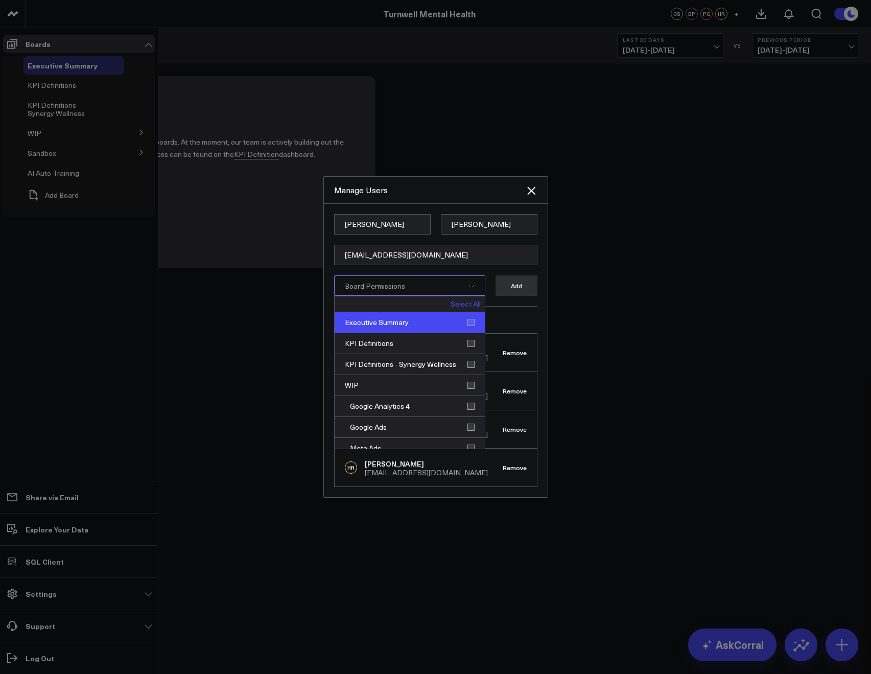
click at [448, 319] on div "Executive Summary" at bounding box center [410, 322] width 150 height 21
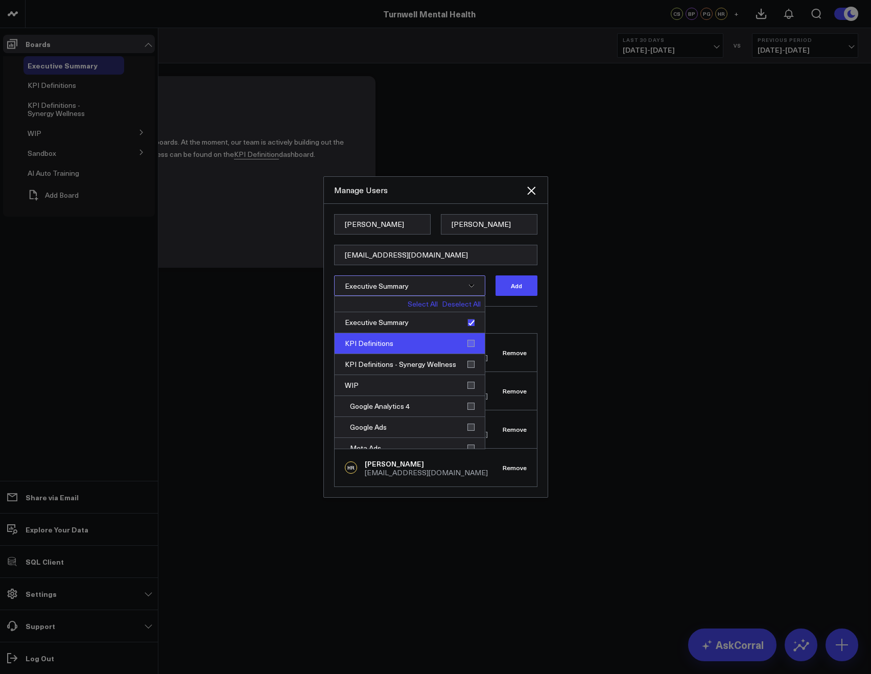
drag, startPoint x: 447, startPoint y: 334, endPoint x: 445, endPoint y: 343, distance: 8.9
click at [447, 335] on div "KPI Definitions" at bounding box center [410, 343] width 150 height 21
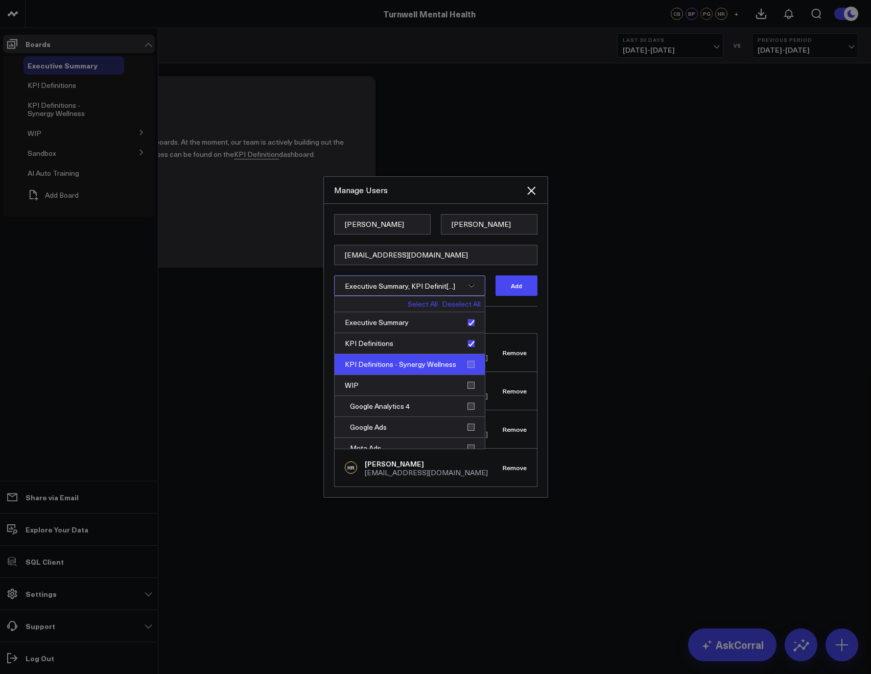
click at [447, 369] on div "KPI Definitions - Synergy Wellness" at bounding box center [410, 364] width 150 height 21
click at [505, 321] on h3 "Current Members" at bounding box center [435, 320] width 203 height 6
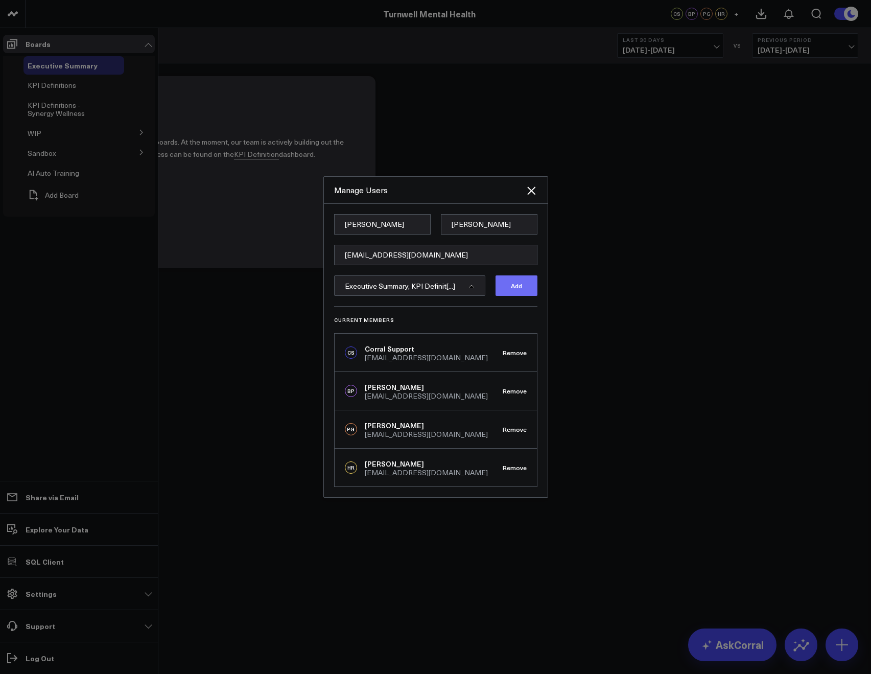
click at [505, 292] on button "Add" at bounding box center [517, 285] width 42 height 20
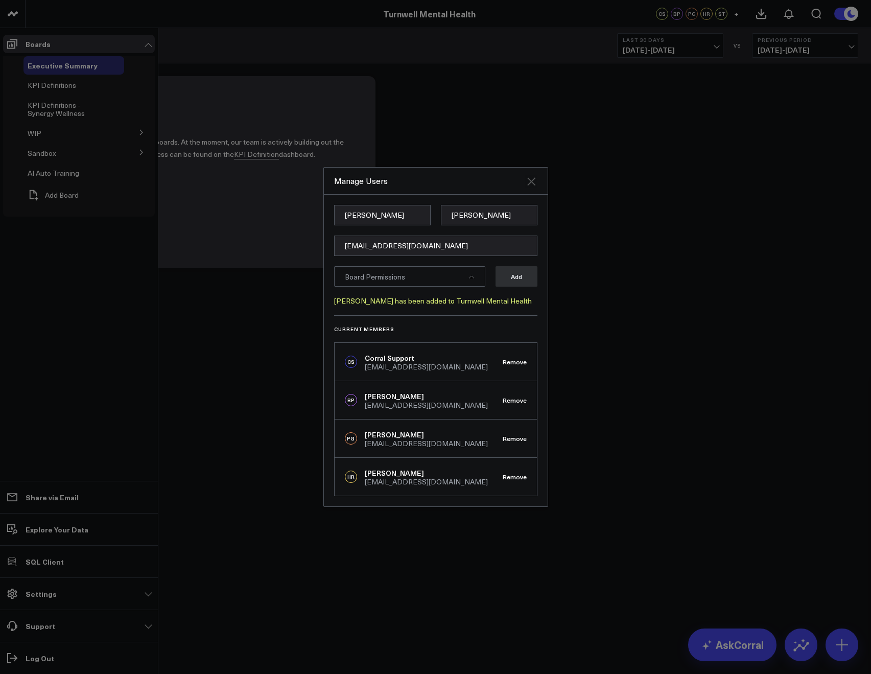
click at [532, 184] on icon "Close" at bounding box center [531, 181] width 12 height 12
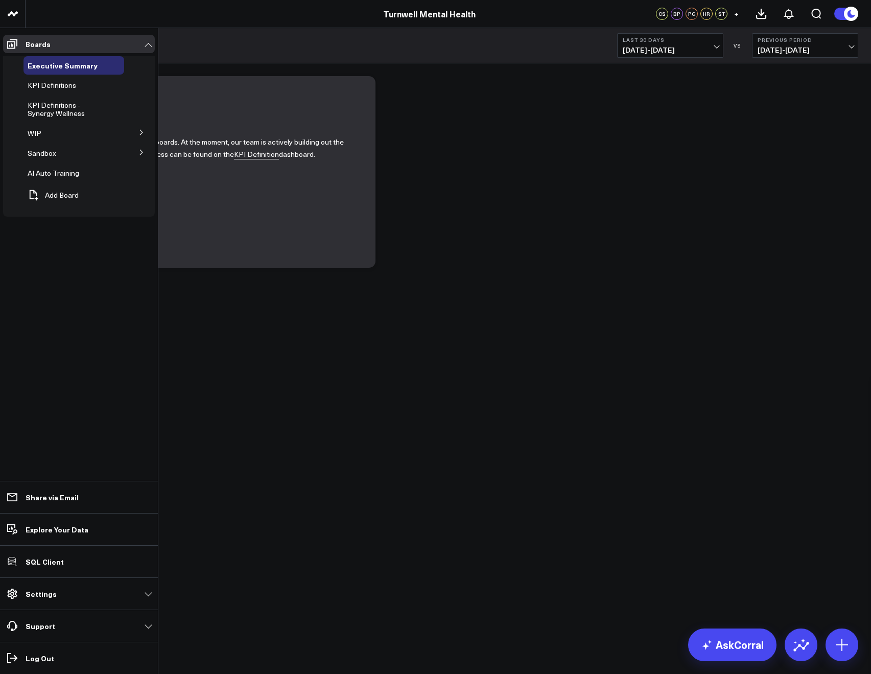
click at [46, 606] on li "Settings Custom Instructions Manage AI Metadata Manage Widgets Manage Datasets …" at bounding box center [79, 594] width 158 height 32
click at [43, 599] on link "Settings" at bounding box center [79, 594] width 152 height 18
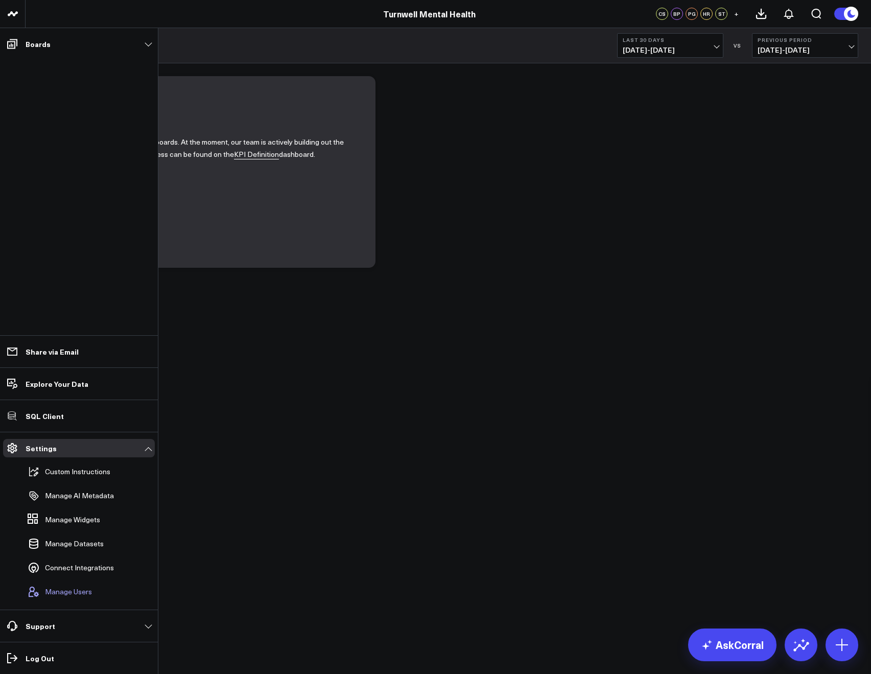
click at [53, 588] on span "Manage Users" at bounding box center [68, 592] width 47 height 8
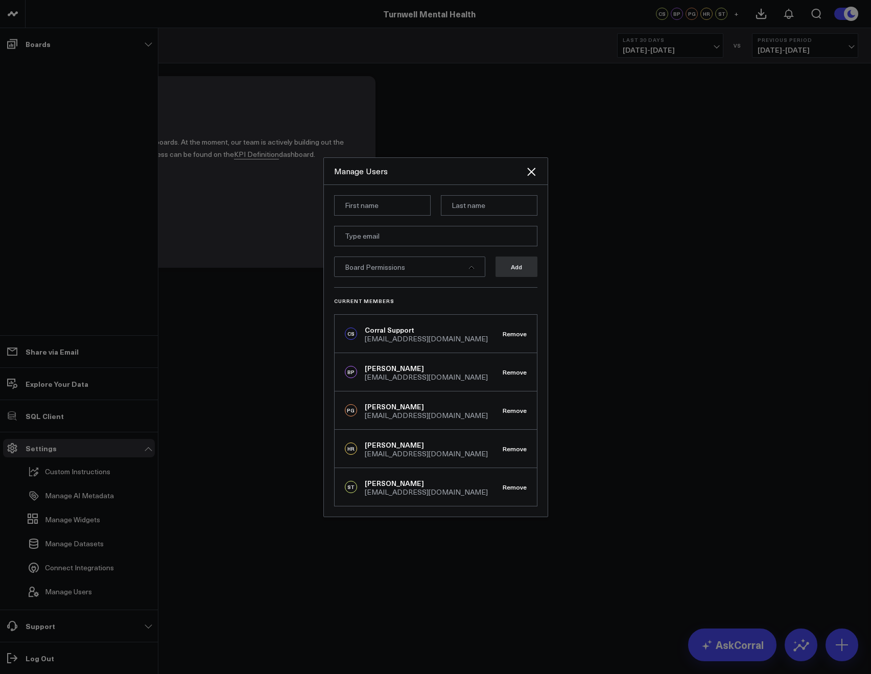
click at [274, 477] on div at bounding box center [435, 337] width 871 height 674
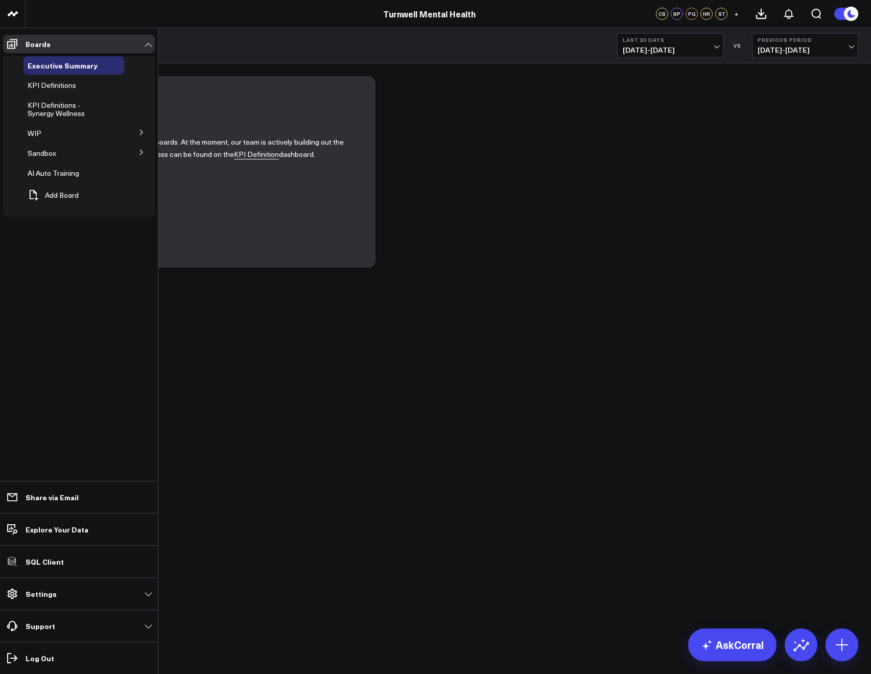
click at [137, 132] on button at bounding box center [141, 131] width 27 height 15
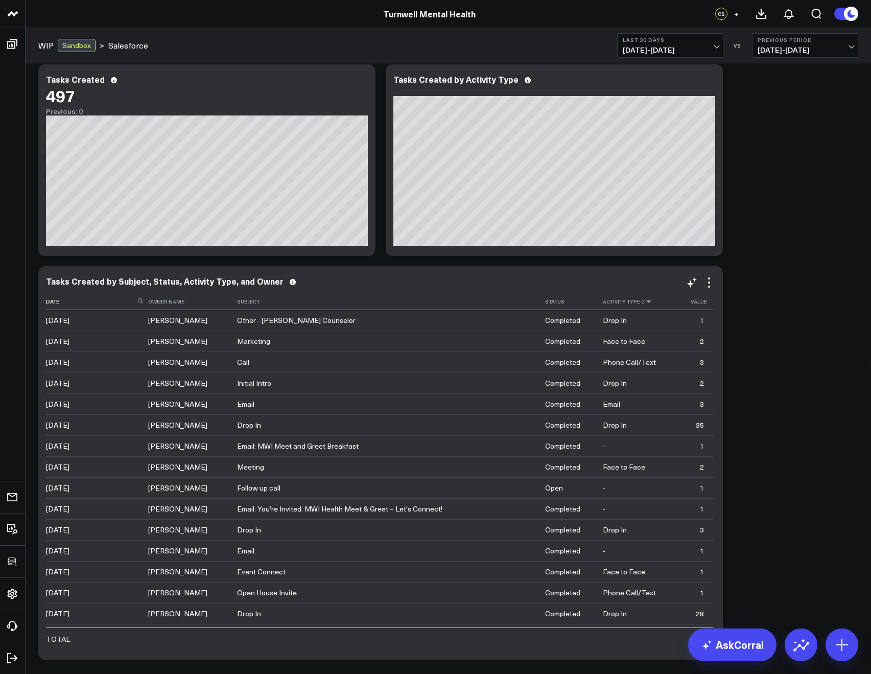
scroll to position [1991, 0]
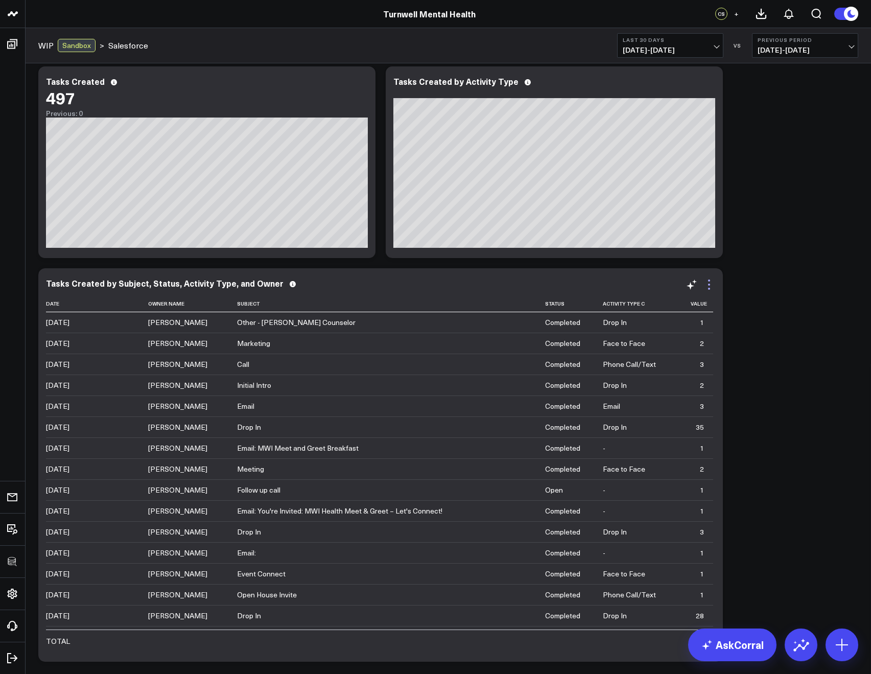
click at [706, 286] on icon at bounding box center [709, 285] width 12 height 12
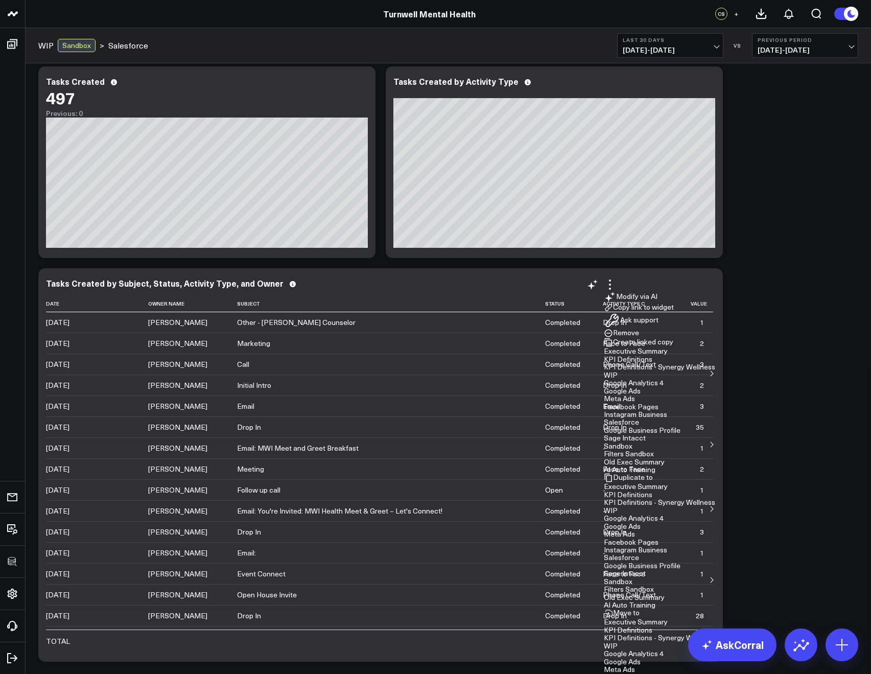
click at [665, 312] on button "Copy link to widget" at bounding box center [639, 307] width 70 height 9
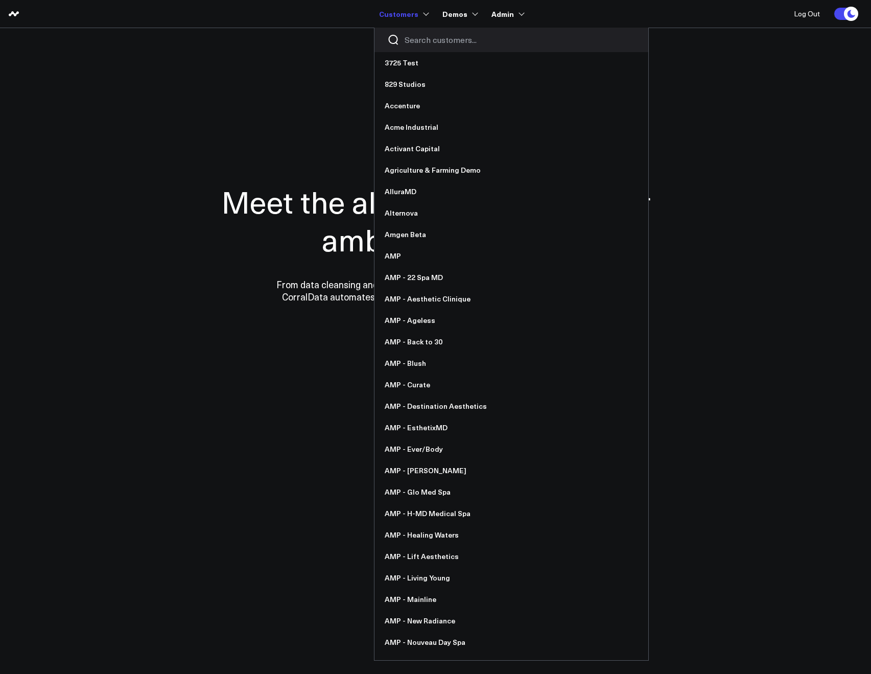
click at [427, 38] on input "Search customers input" at bounding box center [520, 39] width 231 height 11
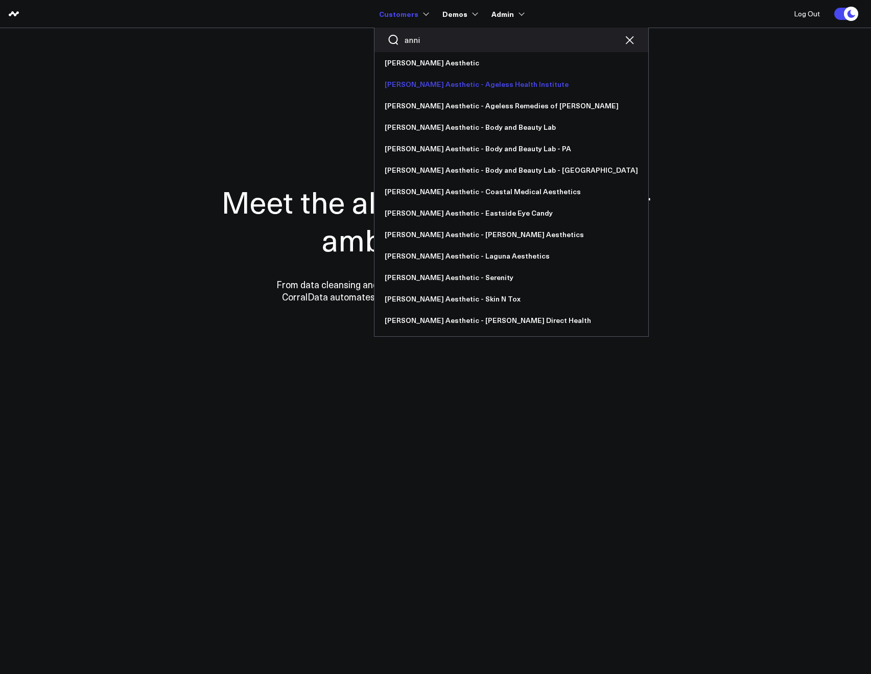
type input "anni"
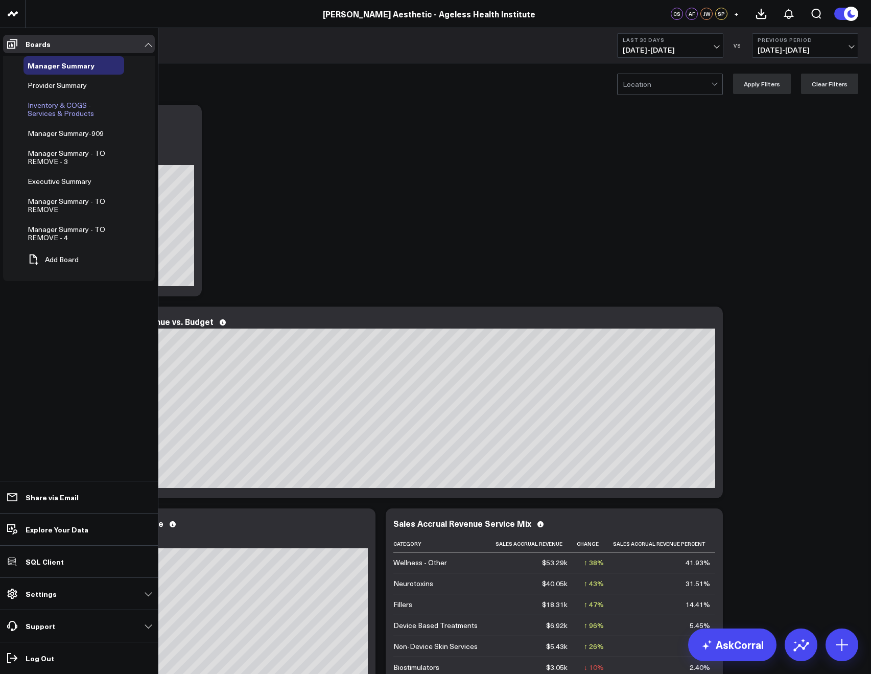
click at [49, 106] on span "Inventory & COGS - Services & Products" at bounding box center [61, 109] width 66 height 18
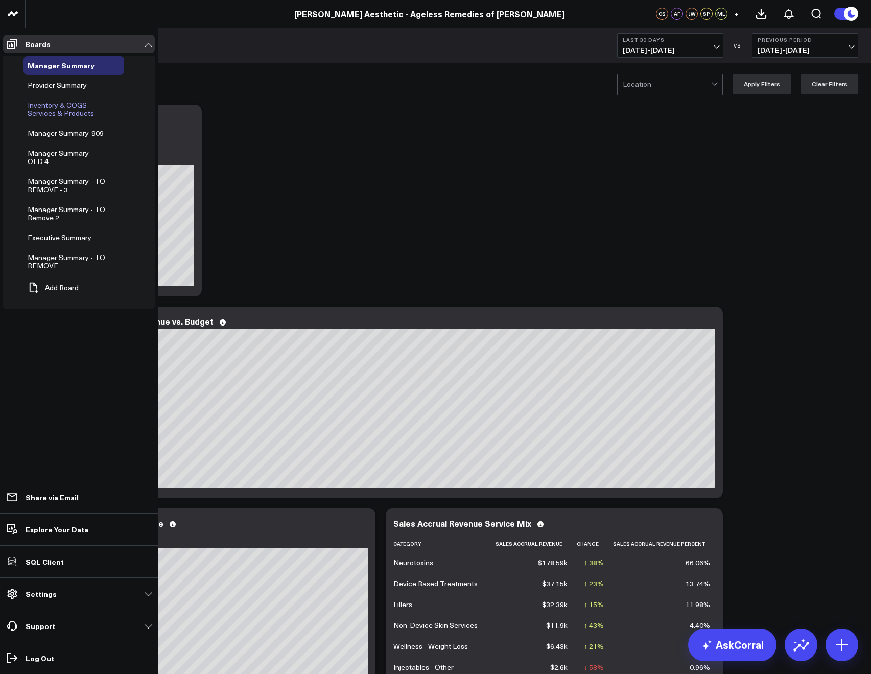
click at [50, 113] on span "Inventory & COGS - Services & Products" at bounding box center [61, 109] width 66 height 18
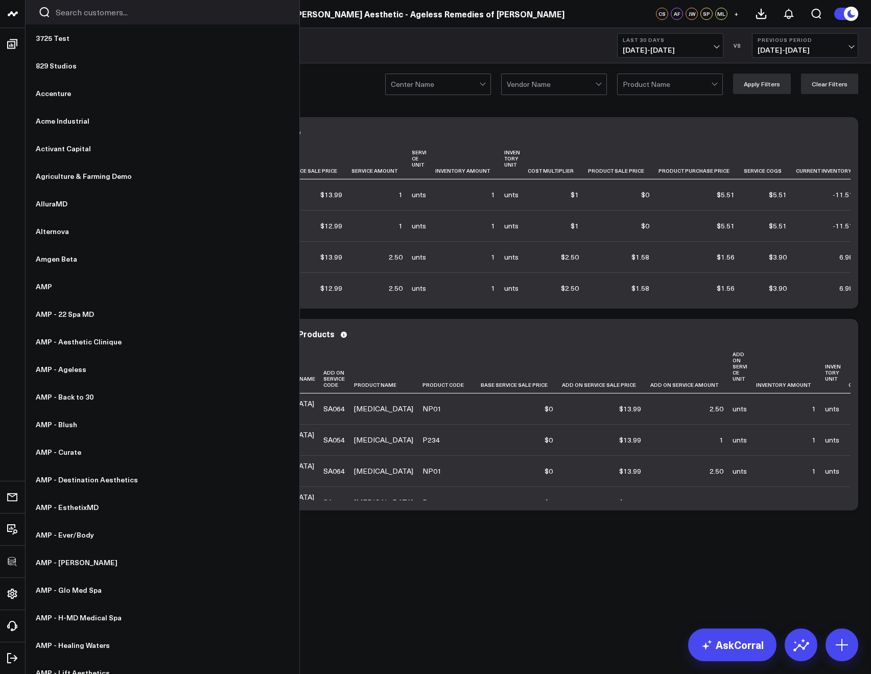
click at [73, 13] on input "Search customers input" at bounding box center [171, 12] width 231 height 11
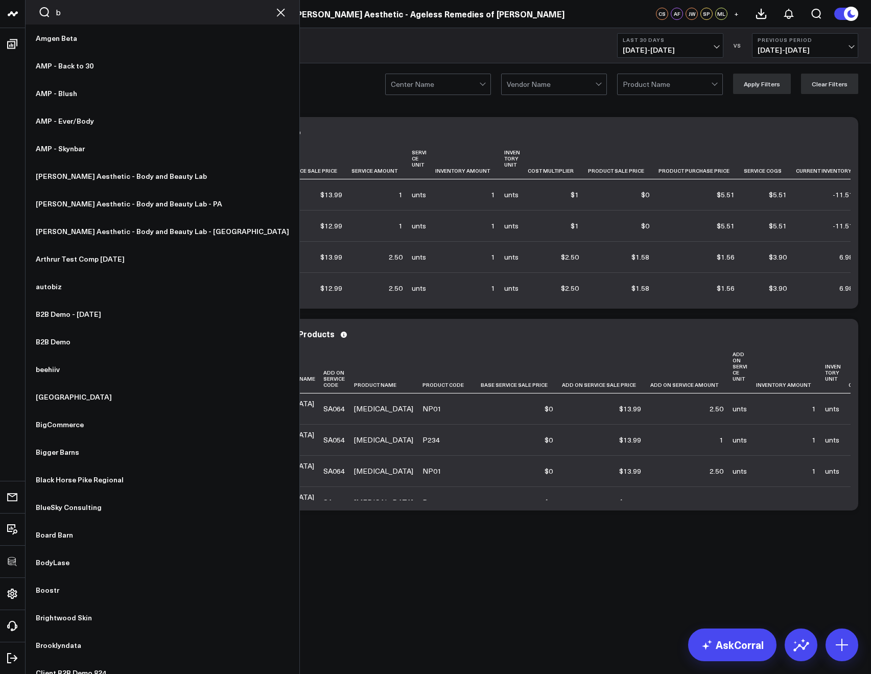
type input "bo"
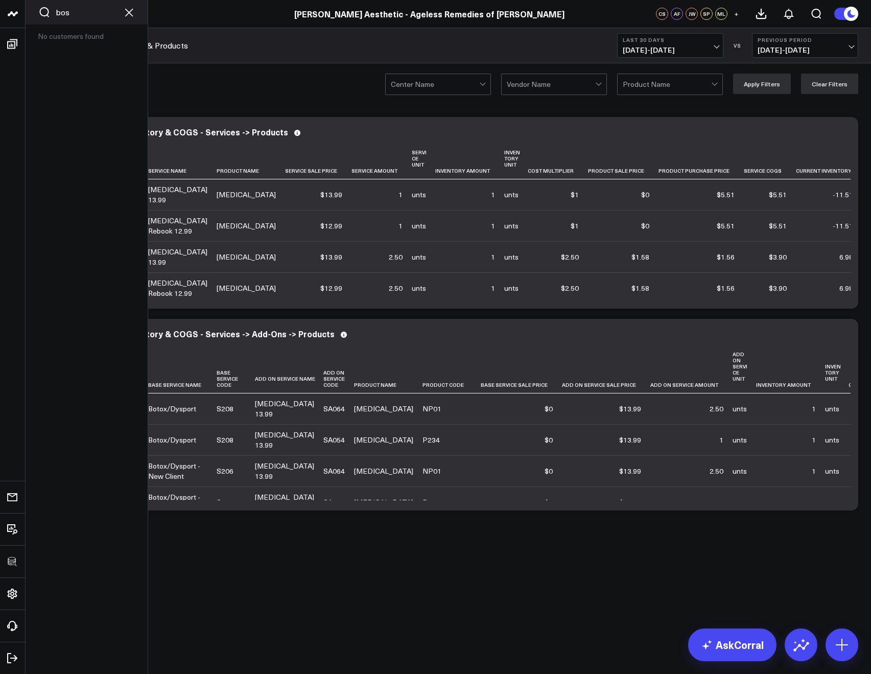
click at [75, 16] on input "bos" at bounding box center [87, 12] width 62 height 11
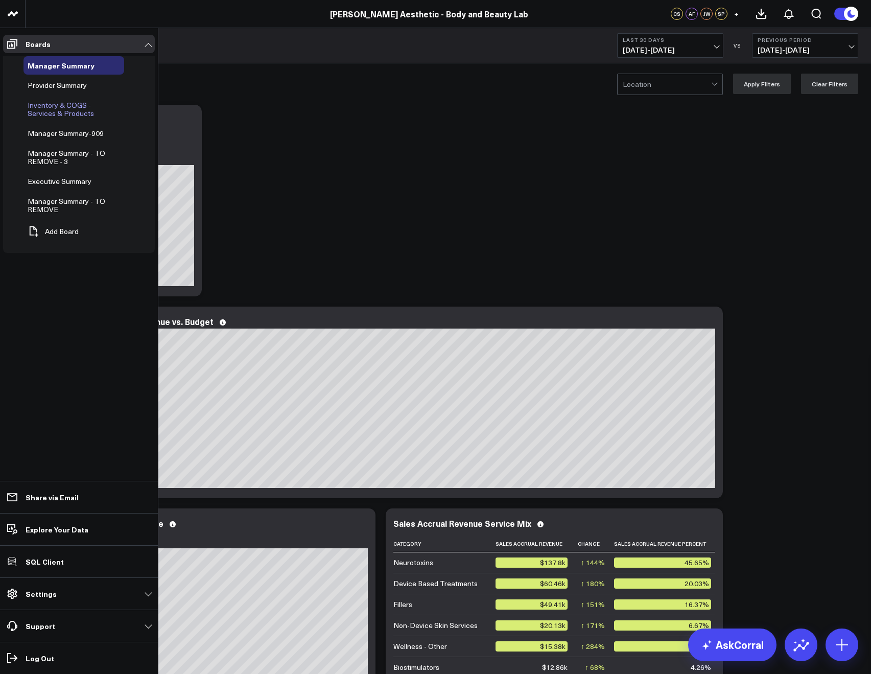
click at [53, 114] on span "Inventory & COGS - Services & Products" at bounding box center [61, 109] width 66 height 18
click at [39, 113] on span "Inventory & COGS - Services & Products" at bounding box center [61, 109] width 66 height 18
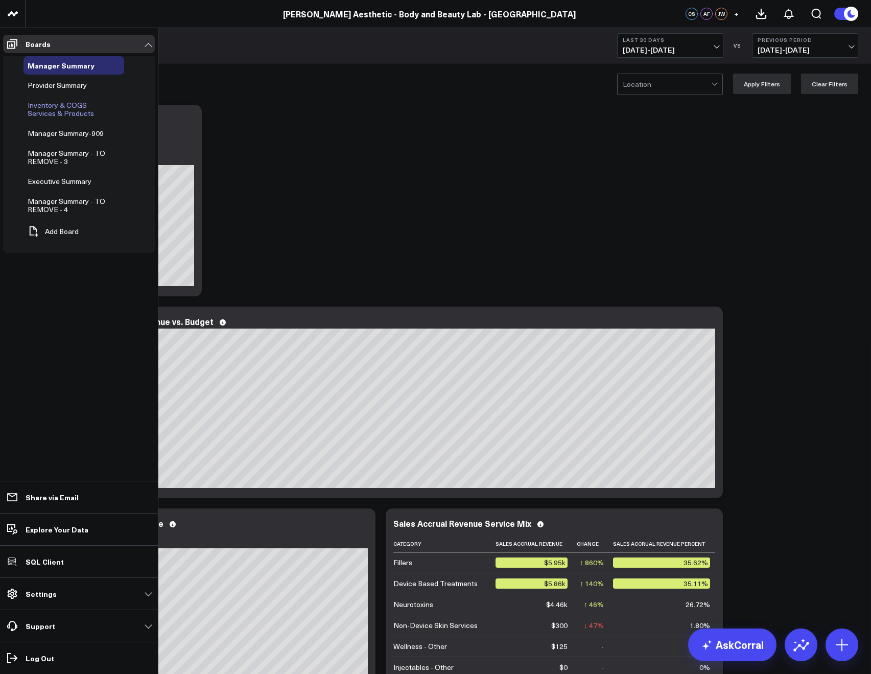
click at [49, 105] on span "Inventory & COGS - Services & Products" at bounding box center [61, 109] width 66 height 18
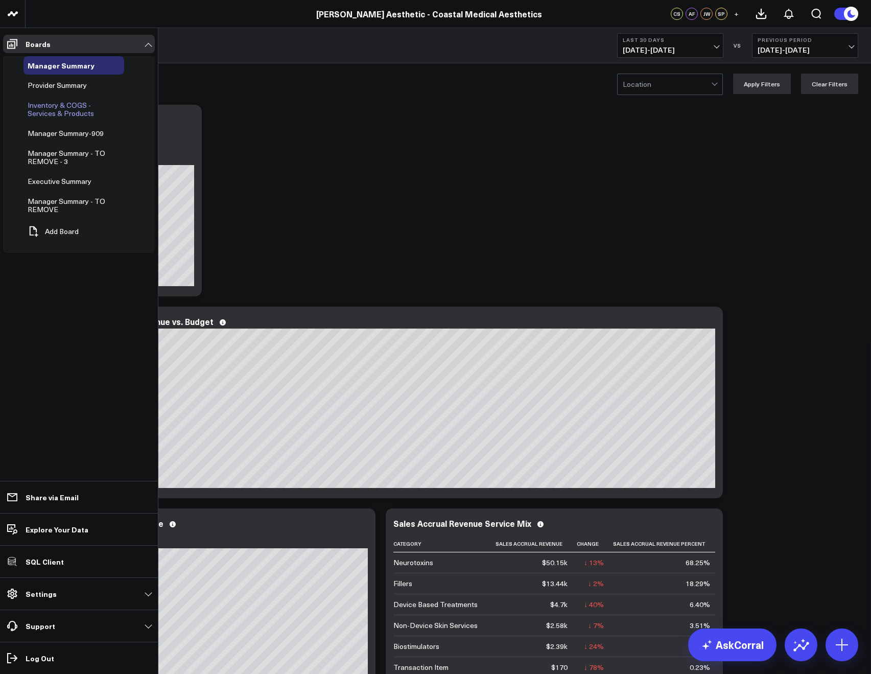
click at [64, 103] on span "Inventory & COGS - Services & Products" at bounding box center [61, 109] width 66 height 18
click at [37, 99] on div "Inventory & COGS - Services & Products" at bounding box center [74, 109] width 101 height 27
click at [38, 100] on span "Inventory & COGS - Services & Products" at bounding box center [61, 109] width 66 height 18
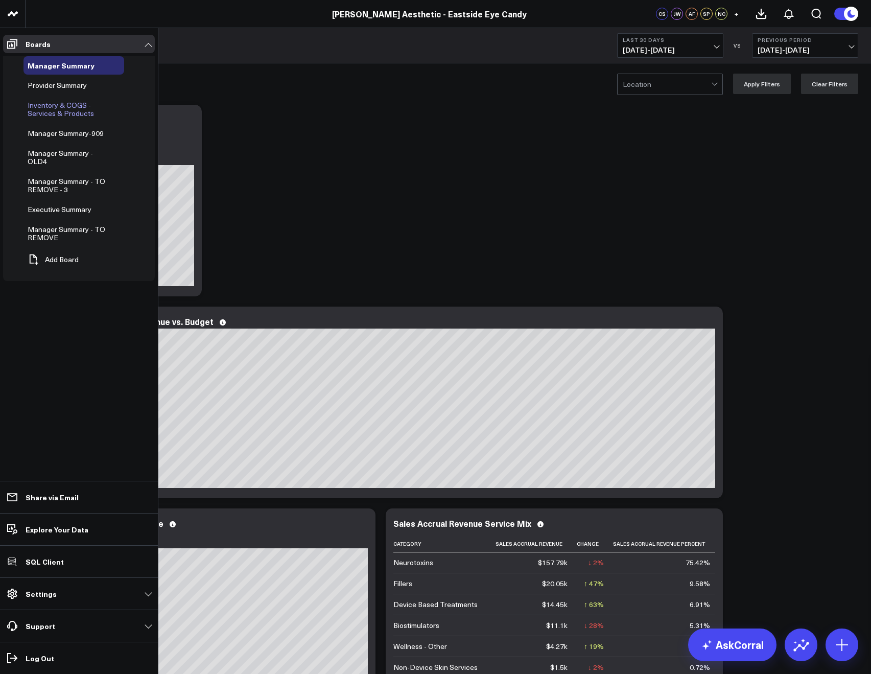
click at [37, 103] on span "Inventory & COGS - Services & Products" at bounding box center [61, 109] width 66 height 18
click at [40, 104] on span "Inventory & COGS - Services & Products" at bounding box center [61, 109] width 66 height 18
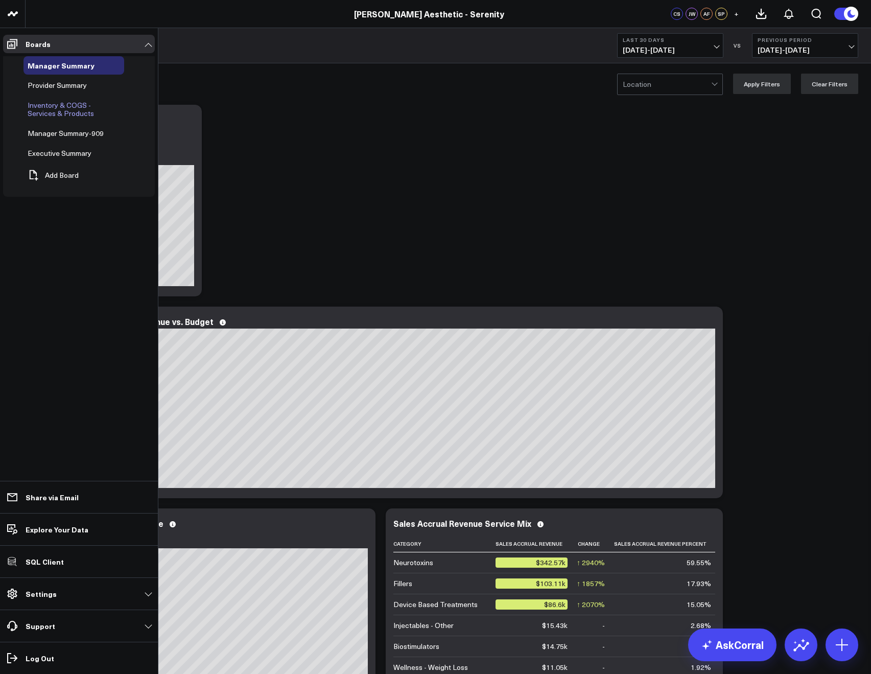
click at [48, 105] on span "Inventory & COGS - Services & Products" at bounding box center [61, 109] width 66 height 18
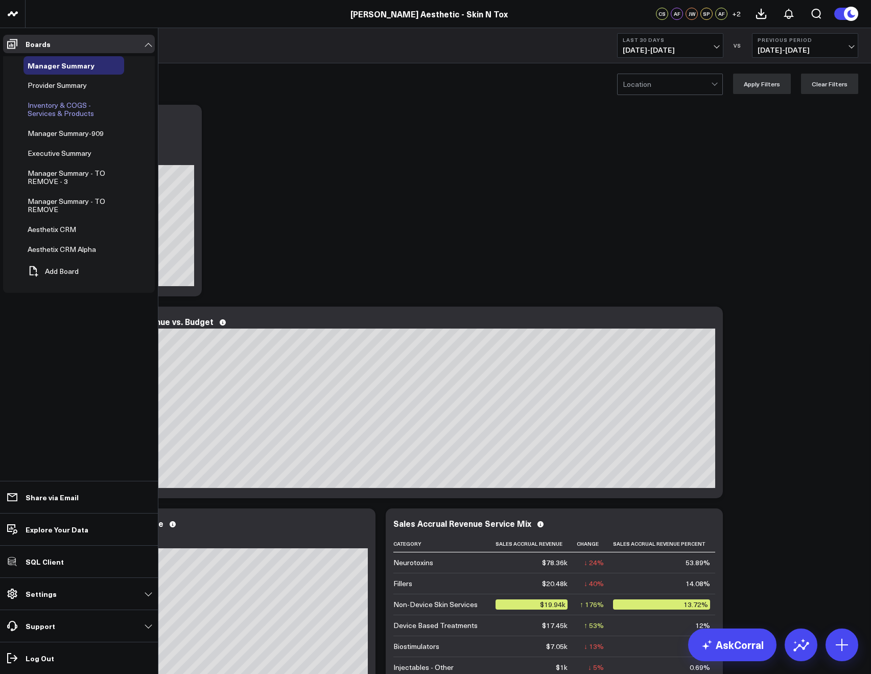
click at [42, 108] on span "Inventory & COGS - Services & Products" at bounding box center [61, 109] width 66 height 18
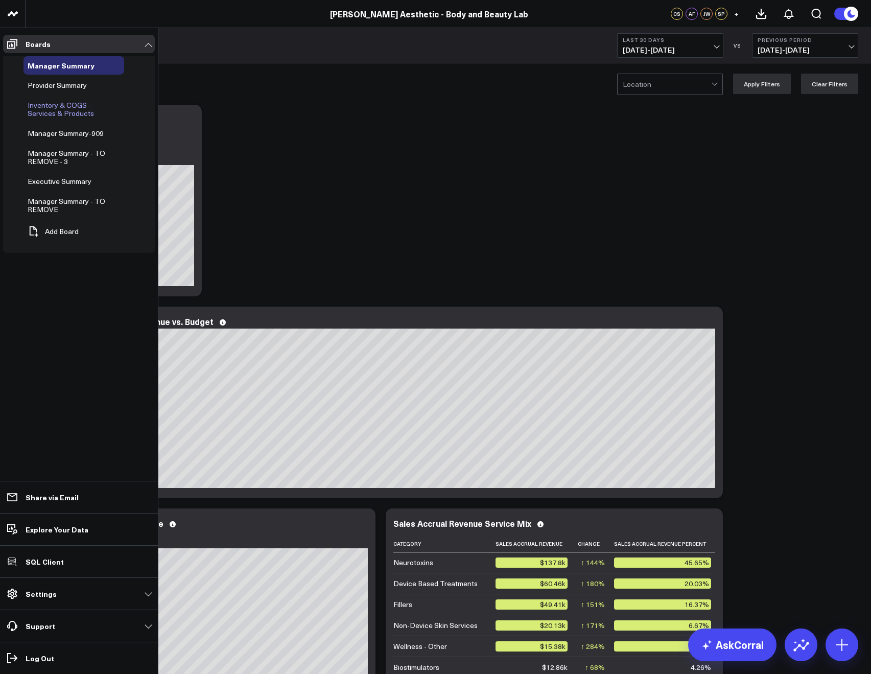
click at [64, 117] on span "Inventory & COGS - Services & Products" at bounding box center [61, 109] width 66 height 18
